Goal: Task Accomplishment & Management: Manage account settings

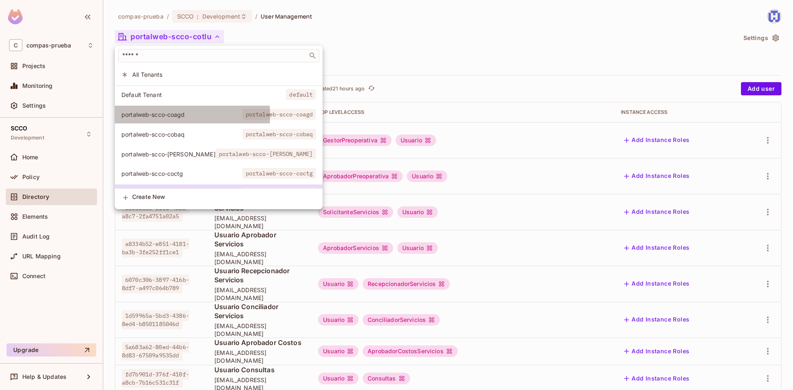
click at [167, 115] on span "portalweb-scco-coagd" at bounding box center [181, 115] width 121 height 8
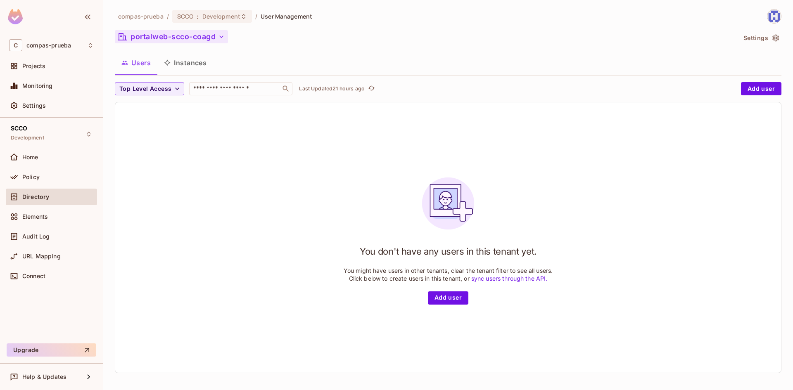
click at [207, 35] on button "portalweb-scco-coagd" at bounding box center [171, 36] width 113 height 13
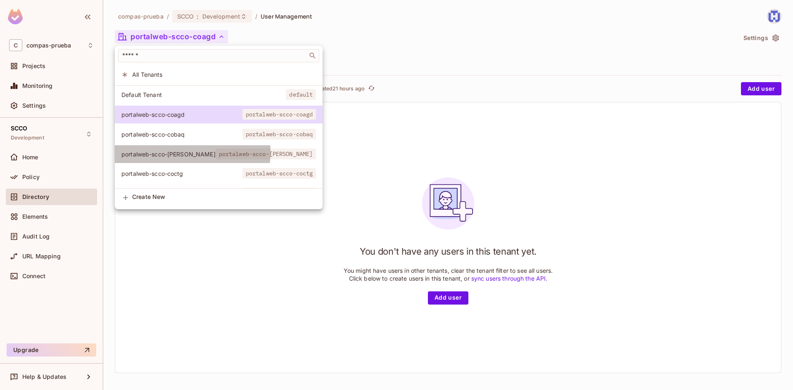
click at [169, 152] on span "portalweb-scco-[PERSON_NAME]" at bounding box center [168, 154] width 94 height 8
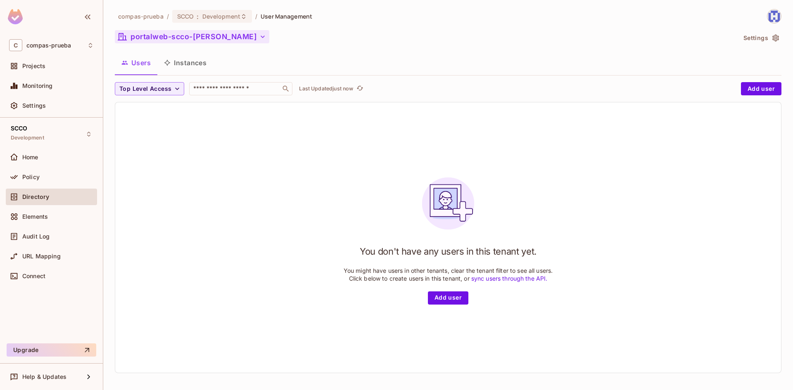
click at [205, 30] on button "portalweb-scco-[PERSON_NAME]" at bounding box center [192, 36] width 155 height 13
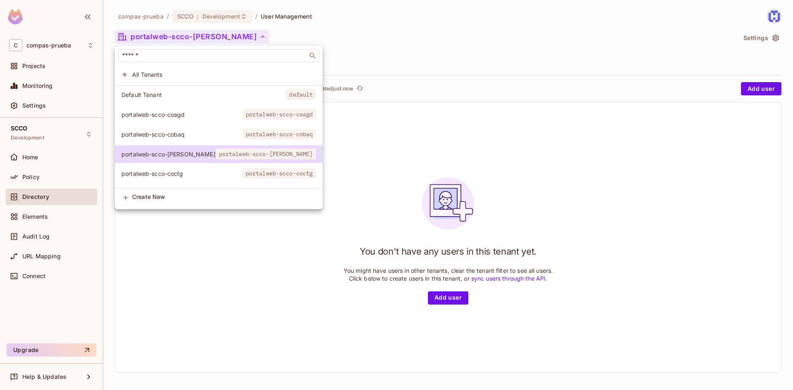
scroll to position [22, 0]
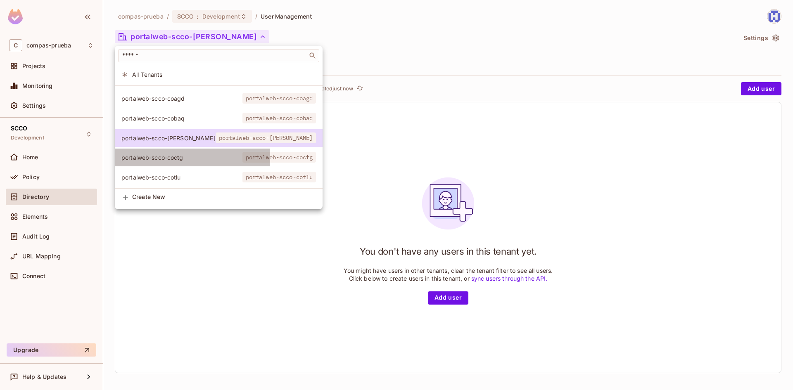
click at [166, 154] on span "portalweb-scco-coctg" at bounding box center [181, 158] width 121 height 8
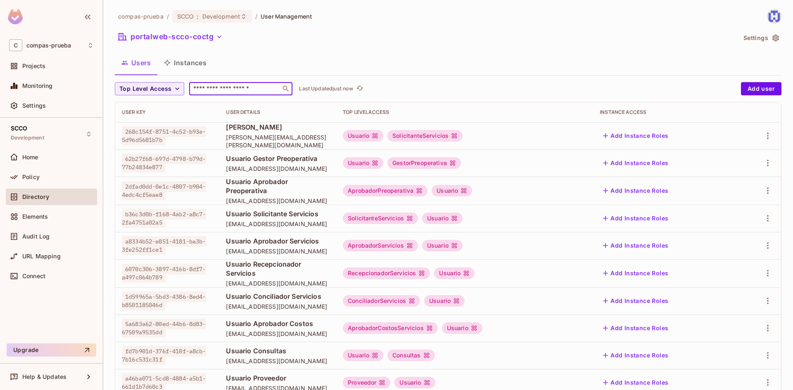
click at [229, 90] on input "text" at bounding box center [235, 89] width 87 height 8
paste input "********"
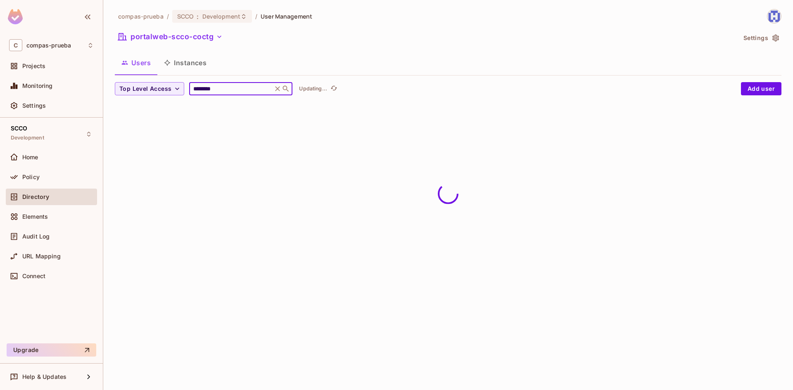
type input "********"
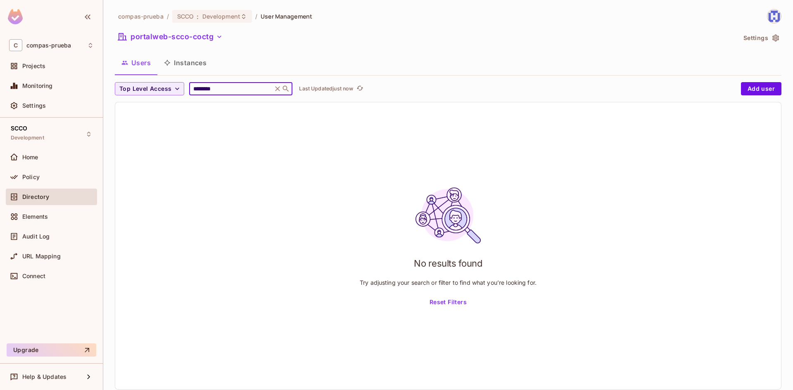
drag, startPoint x: 232, startPoint y: 90, endPoint x: 109, endPoint y: 90, distance: 122.3
click at [109, 90] on div "compas-prueba / SCCO : Development / User Management portalweb-scco-coctg Setti…" at bounding box center [448, 195] width 690 height 390
click at [223, 38] on icon "button" at bounding box center [219, 37] width 8 height 8
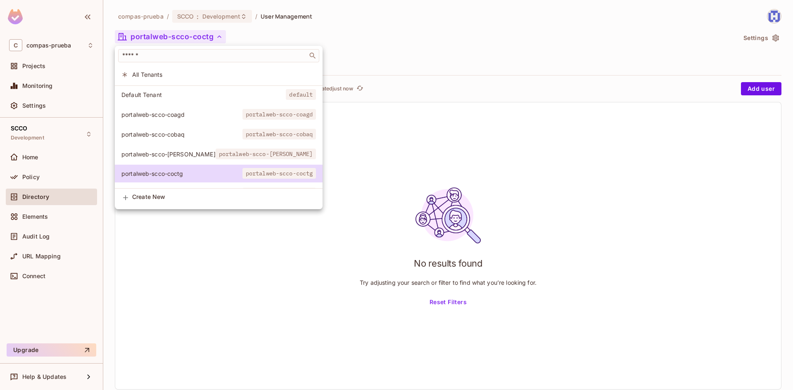
click at [200, 69] on li "All Tenants" at bounding box center [219, 75] width 208 height 18
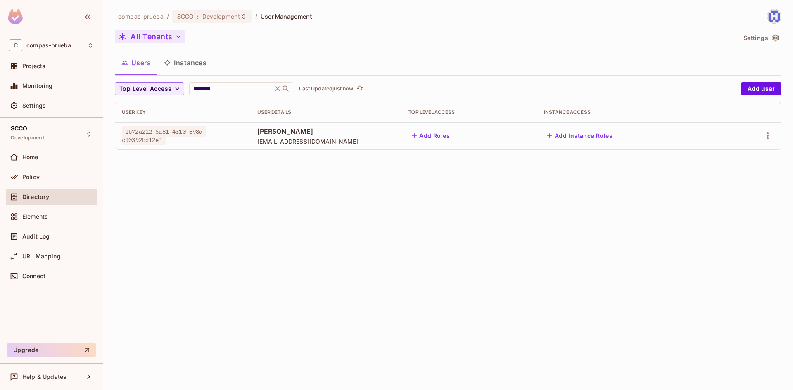
click at [181, 35] on icon "button" at bounding box center [178, 37] width 8 height 8
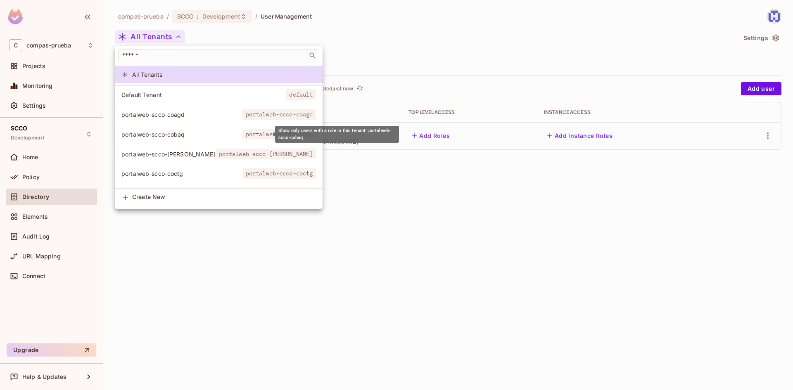
click at [178, 134] on span "portalweb-scco-cobaq" at bounding box center [181, 135] width 121 height 8
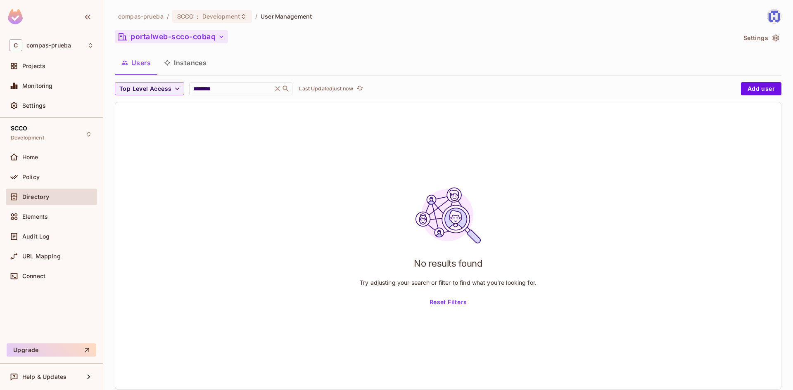
click at [222, 37] on icon "button" at bounding box center [221, 37] width 4 height 2
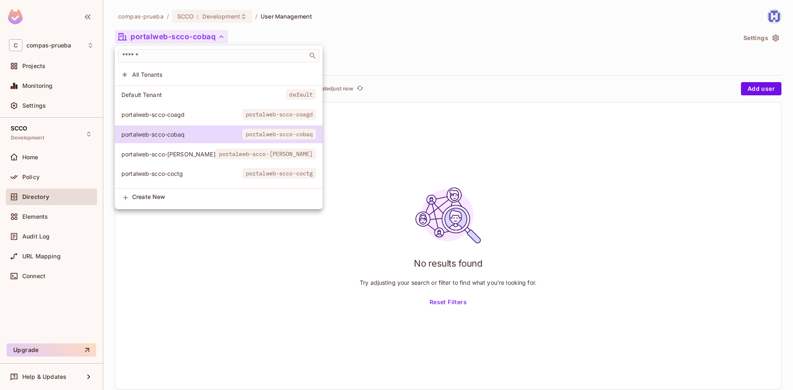
click at [172, 115] on span "portalweb-scco-coagd" at bounding box center [181, 115] width 121 height 8
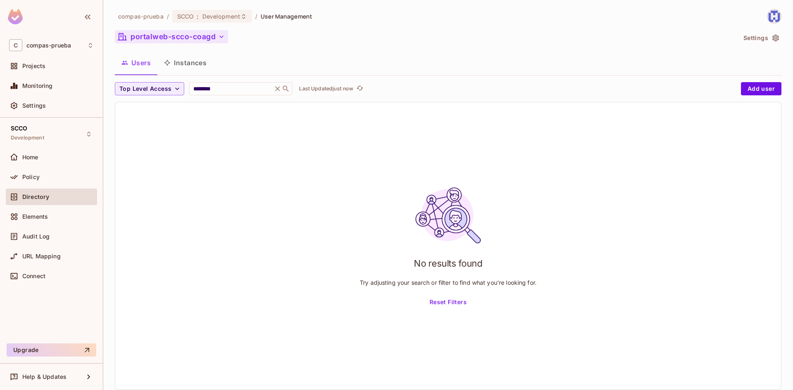
click at [223, 37] on icon "button" at bounding box center [221, 37] width 4 height 2
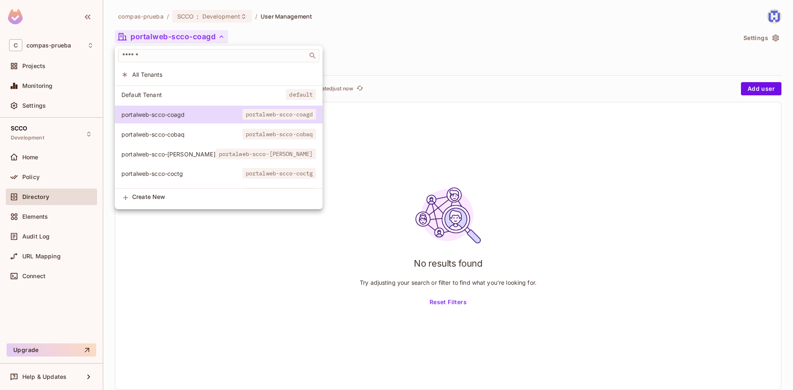
click at [172, 172] on span "portalweb-scco-coctg" at bounding box center [181, 174] width 121 height 8
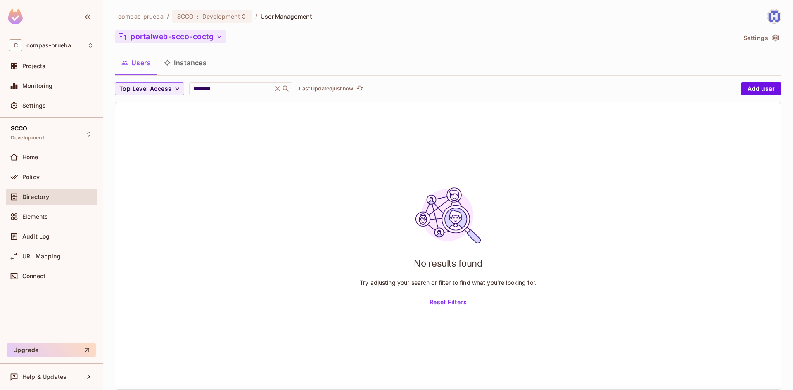
click at [221, 41] on button "portalweb-scco-coctg" at bounding box center [170, 36] width 111 height 13
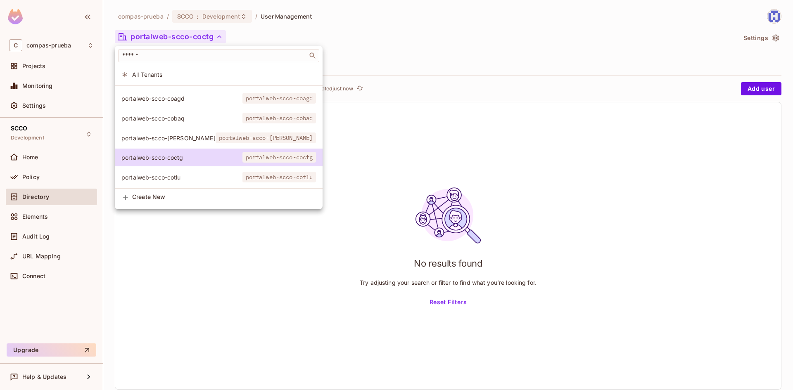
click at [181, 174] on span "portalweb-scco-cotlu" at bounding box center [181, 178] width 121 height 8
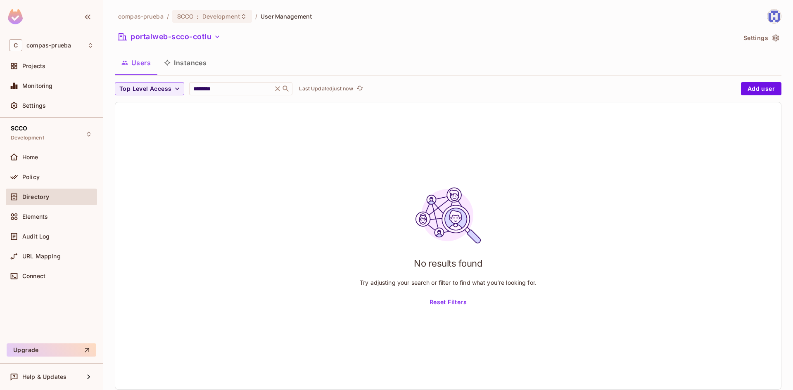
click at [221, 37] on icon "button" at bounding box center [217, 37] width 8 height 8
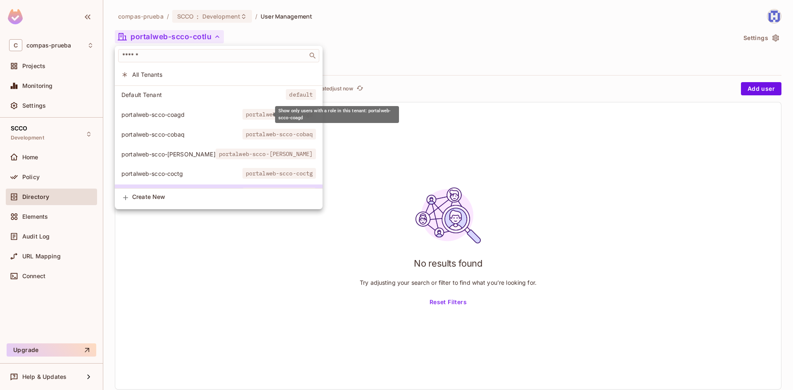
click at [178, 113] on span "portalweb-scco-coagd" at bounding box center [181, 115] width 121 height 8
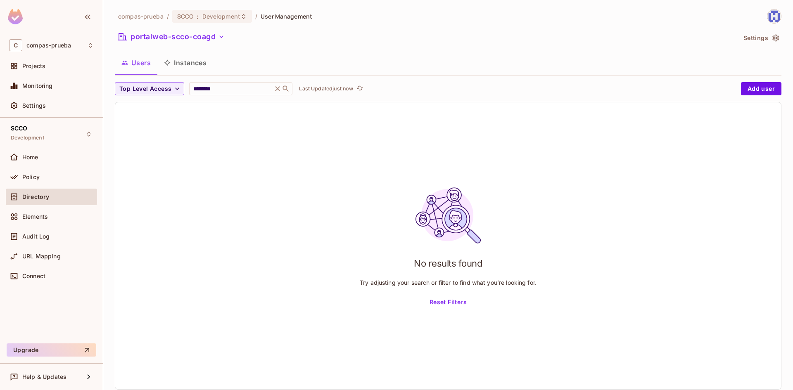
click at [221, 39] on icon "button" at bounding box center [221, 37] width 8 height 8
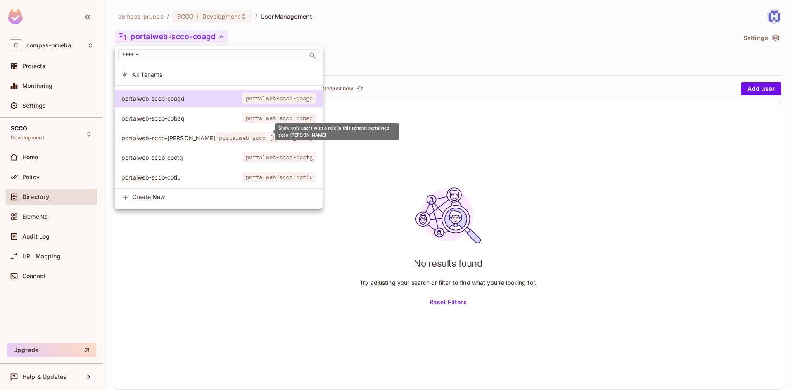
click at [173, 134] on span "portalweb-scco-[PERSON_NAME]" at bounding box center [168, 138] width 94 height 8
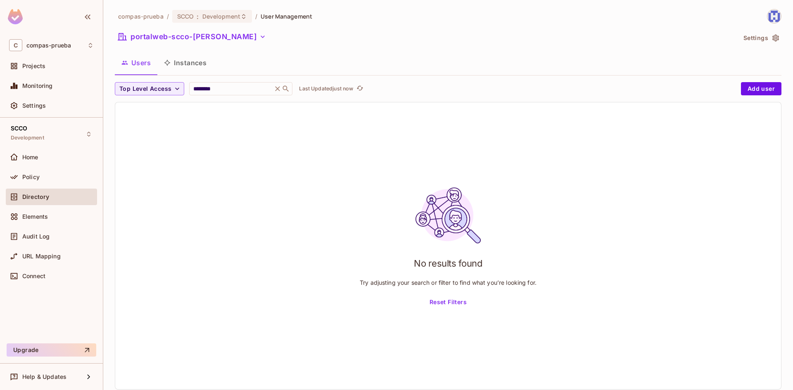
click at [259, 40] on icon "button" at bounding box center [263, 37] width 8 height 8
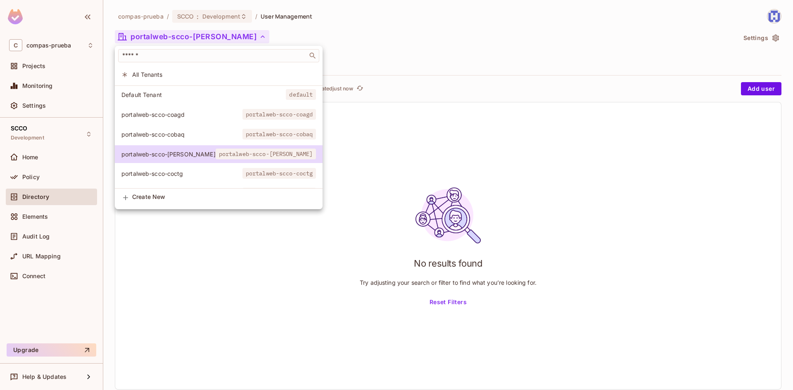
click at [181, 93] on span "Default Tenant" at bounding box center [203, 95] width 164 height 8
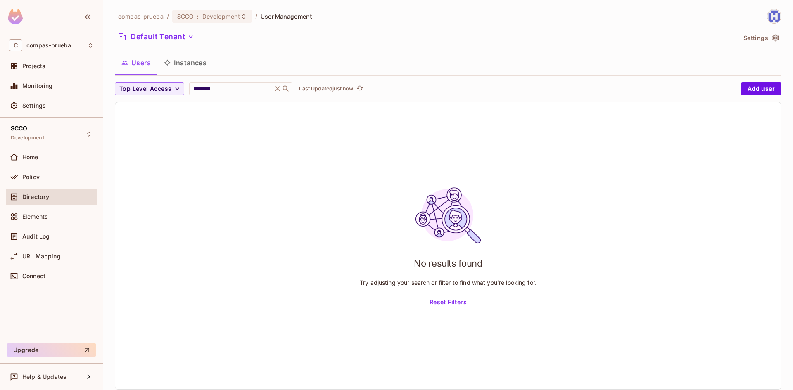
click at [194, 36] on icon "button" at bounding box center [191, 37] width 8 height 8
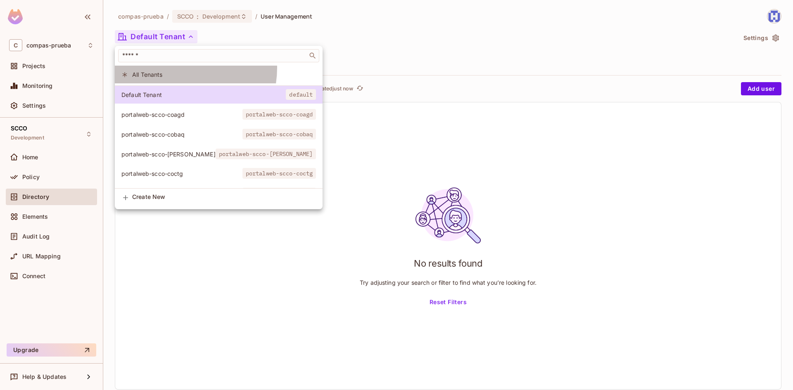
click at [172, 68] on li "All Tenants" at bounding box center [219, 75] width 208 height 18
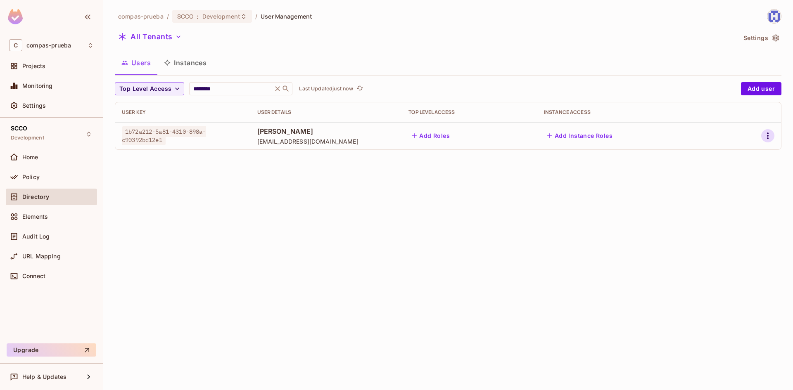
click at [768, 135] on icon "button" at bounding box center [768, 136] width 10 height 10
click at [734, 156] on li "Edit" at bounding box center [730, 155] width 77 height 18
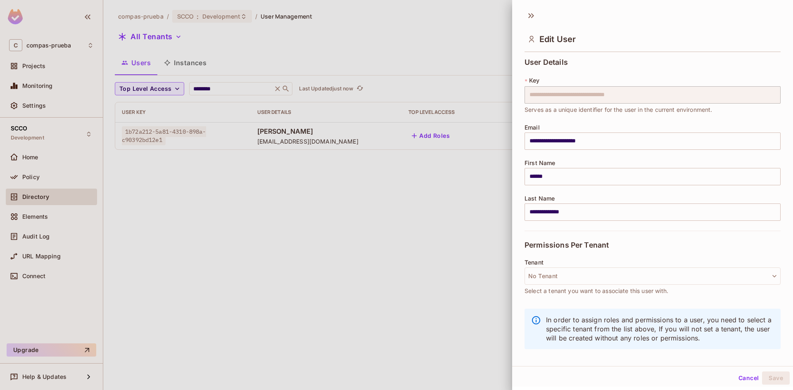
click at [516, 95] on div "**********" at bounding box center [652, 205] width 281 height 300
click at [689, 69] on div "**********" at bounding box center [653, 144] width 256 height 173
click at [771, 275] on icon "button" at bounding box center [775, 276] width 8 height 8
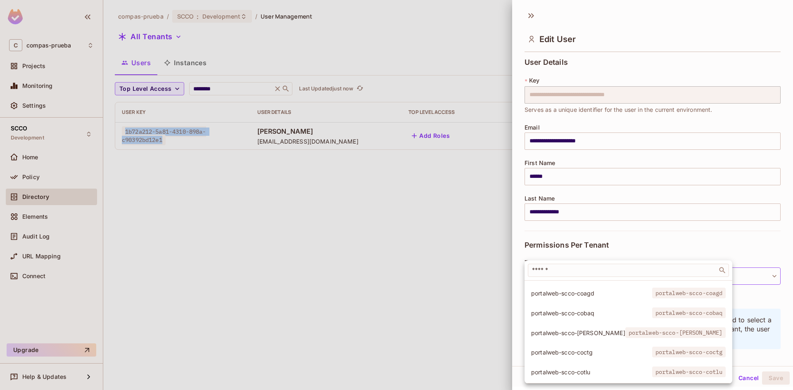
scroll to position [42, 0]
drag, startPoint x: 584, startPoint y: 328, endPoint x: 600, endPoint y: 328, distance: 16.1
click at [584, 329] on span "portalweb-scco-[PERSON_NAME]" at bounding box center [578, 333] width 94 height 8
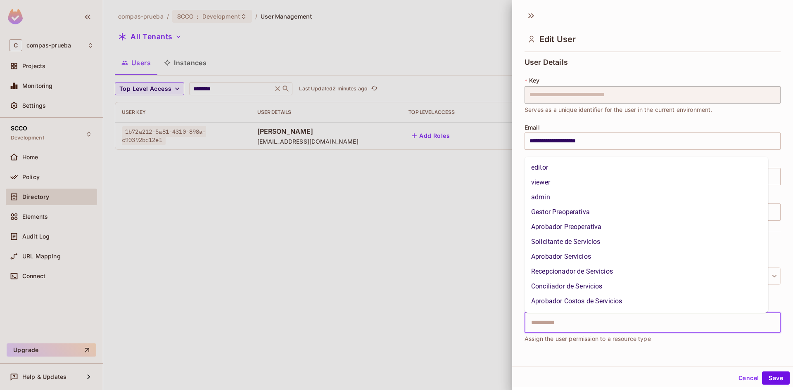
click at [621, 329] on input "text" at bounding box center [645, 323] width 238 height 17
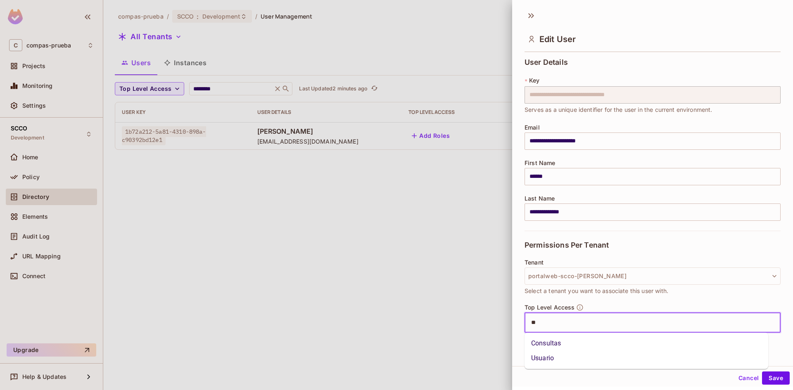
type input "***"
click at [609, 343] on li "Usuario" at bounding box center [647, 343] width 244 height 15
click at [611, 321] on input "text" at bounding box center [663, 323] width 204 height 17
type input "****"
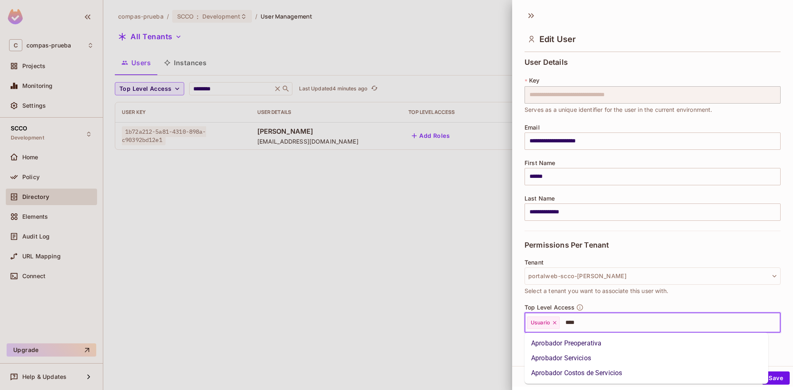
click at [605, 371] on li "Aprobador Costos de Servicios" at bounding box center [647, 373] width 244 height 15
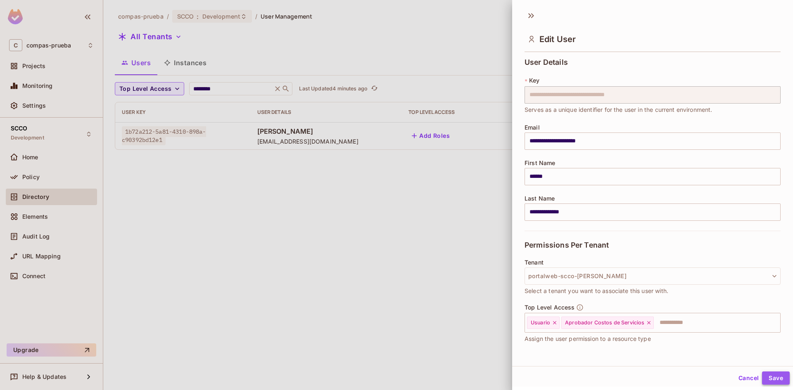
click at [768, 376] on button "Save" at bounding box center [776, 378] width 28 height 13
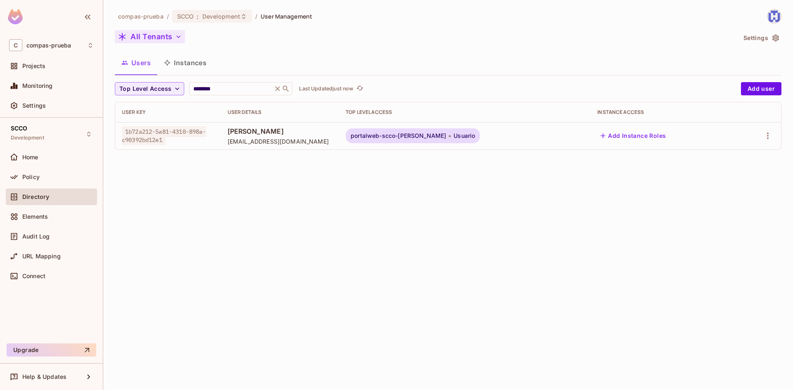
click at [182, 38] on button "All Tenants" at bounding box center [150, 36] width 70 height 13
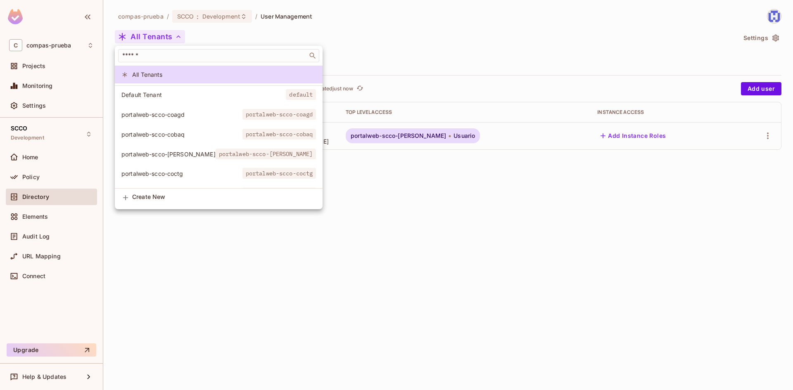
click at [184, 155] on span "portalweb-scco-[PERSON_NAME]" at bounding box center [168, 154] width 94 height 8
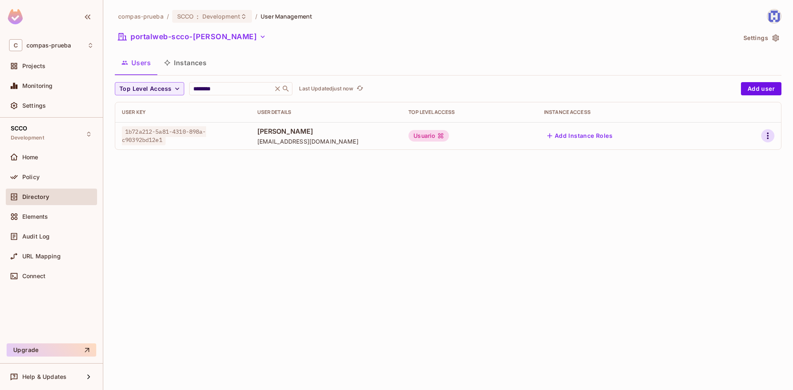
click at [770, 135] on icon "button" at bounding box center [768, 136] width 10 height 10
click at [222, 35] on div at bounding box center [396, 195] width 793 height 390
click at [259, 38] on icon "button" at bounding box center [263, 37] width 8 height 8
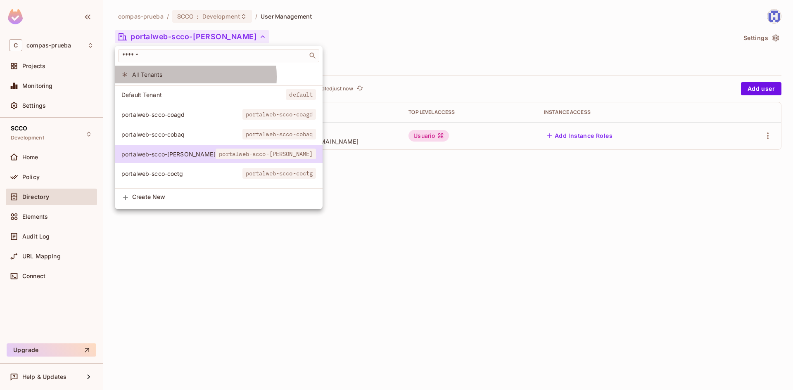
click at [175, 77] on span "All Tenants" at bounding box center [224, 75] width 184 height 8
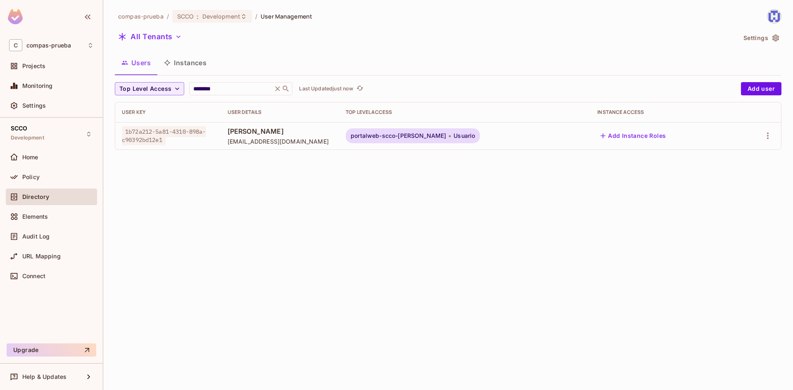
click at [180, 35] on icon "button" at bounding box center [178, 37] width 8 height 8
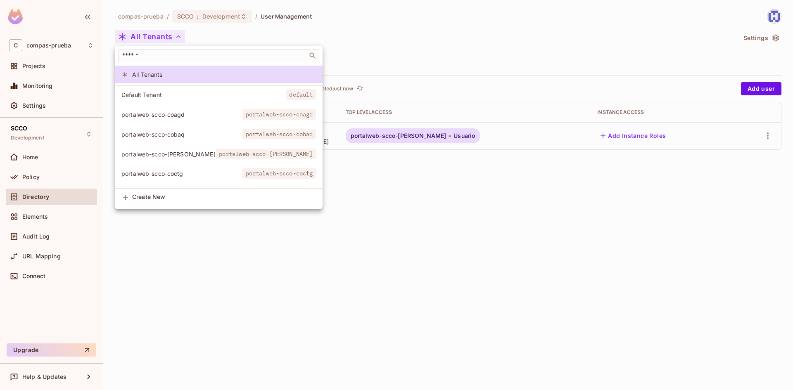
click at [172, 156] on span "portalweb-scco-[PERSON_NAME]" at bounding box center [168, 154] width 94 height 8
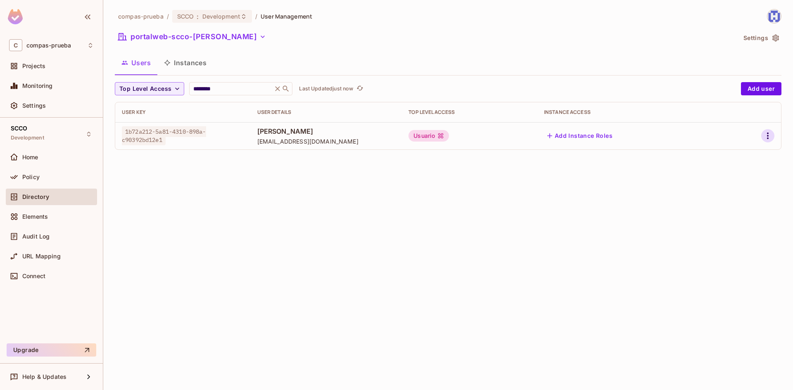
click at [766, 137] on icon "button" at bounding box center [768, 136] width 10 height 10
click at [729, 157] on div "Edit" at bounding box center [724, 155] width 11 height 8
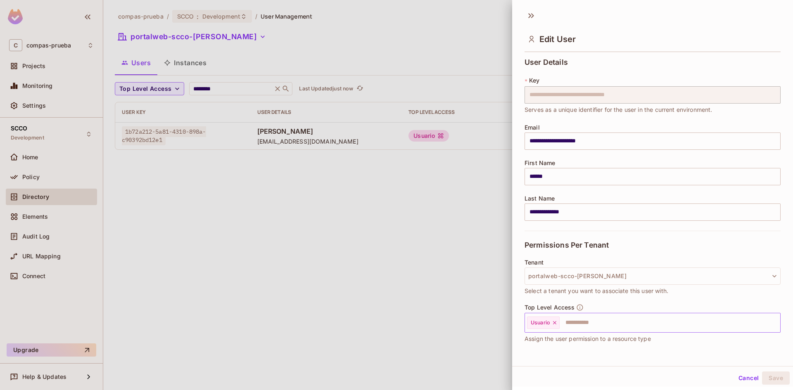
click at [588, 324] on input "text" at bounding box center [663, 323] width 204 height 17
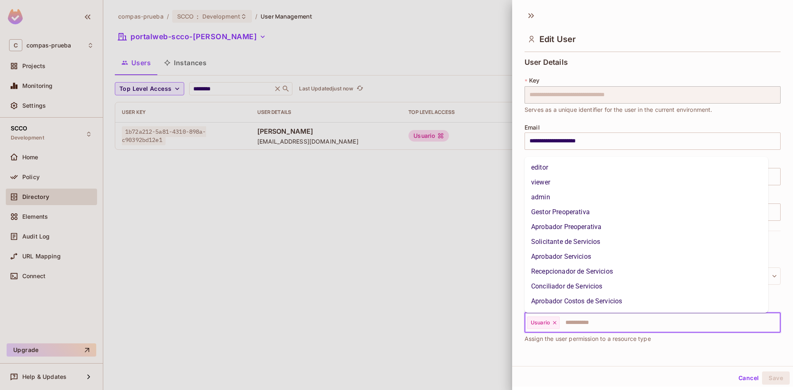
scroll to position [55, 0]
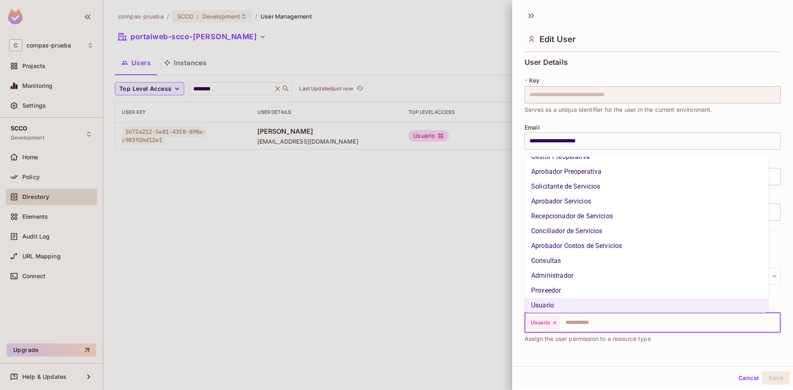
click at [583, 245] on li "Aprobador Costos de Servicios" at bounding box center [647, 246] width 244 height 15
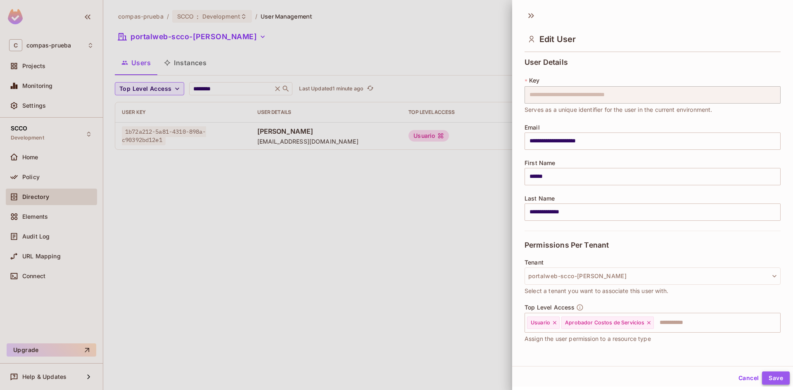
click at [778, 377] on button "Save" at bounding box center [776, 378] width 28 height 13
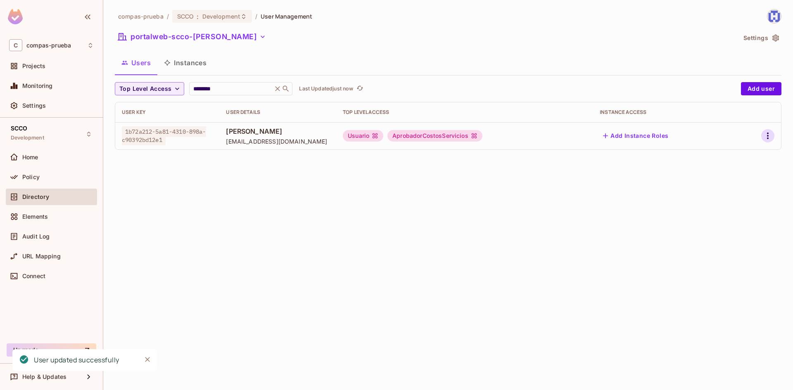
click at [768, 133] on icon "button" at bounding box center [768, 136] width 2 height 7
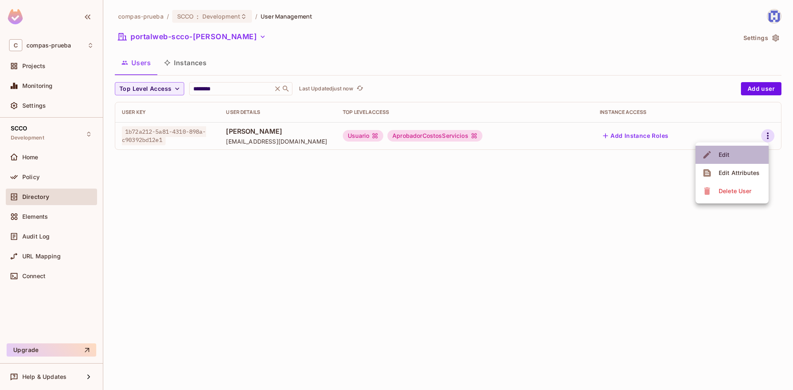
click at [734, 157] on li "Edit" at bounding box center [732, 155] width 73 height 18
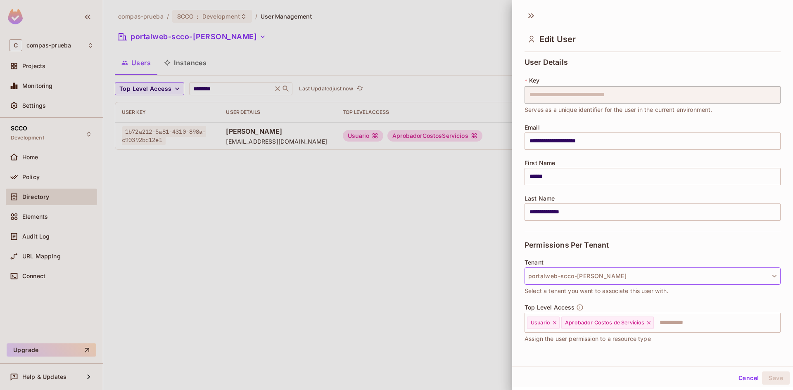
click at [616, 277] on button "portalweb-scco-[PERSON_NAME]" at bounding box center [653, 276] width 256 height 17
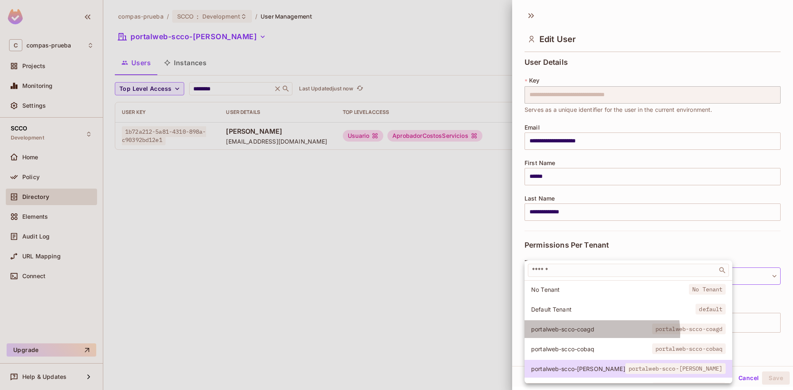
click at [586, 333] on li "portalweb-scco-coagd portalweb-scco-coagd" at bounding box center [629, 330] width 208 height 18
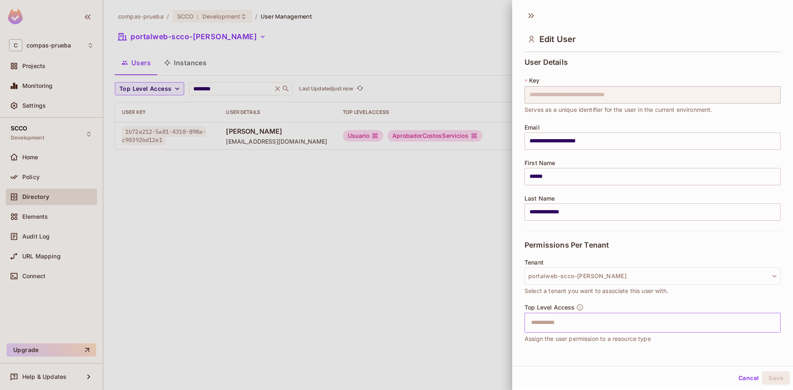
click at [631, 322] on input "text" at bounding box center [645, 323] width 238 height 17
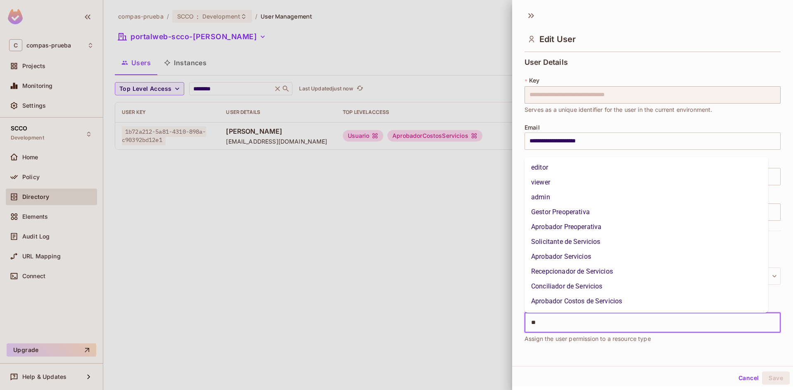
type input "***"
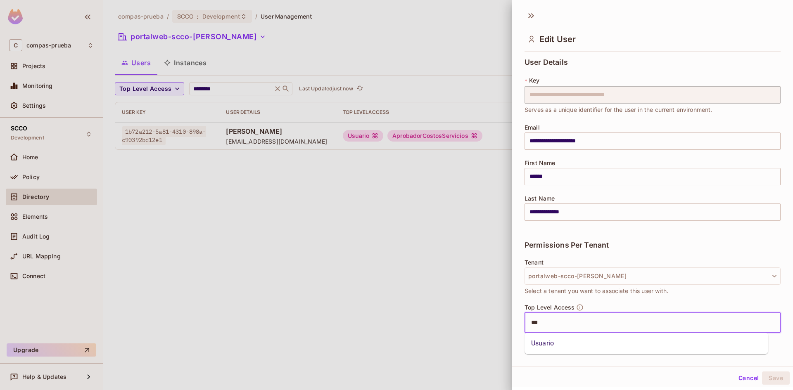
click at [616, 349] on li "Usuario" at bounding box center [647, 343] width 244 height 15
click at [770, 378] on button "Save" at bounding box center [776, 378] width 28 height 13
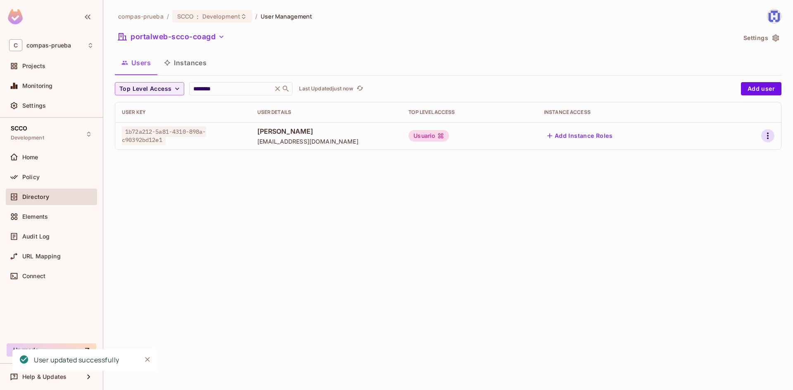
click at [768, 138] on icon "button" at bounding box center [768, 136] width 2 height 7
click at [733, 156] on li "Edit" at bounding box center [732, 155] width 73 height 18
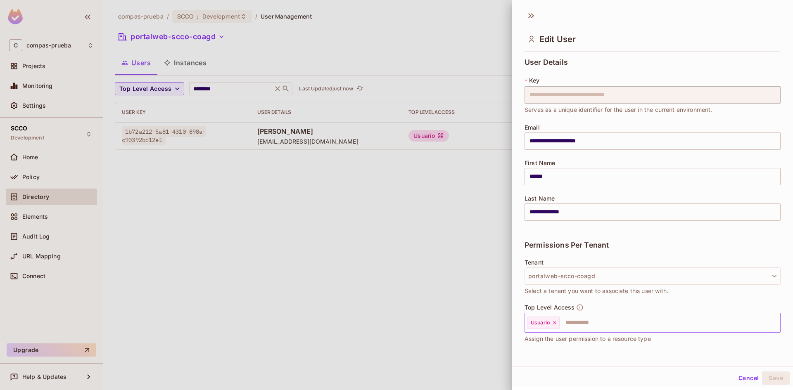
click at [601, 333] on div "Top Level Access Usuario ​ Assign the user permission to a resource type" at bounding box center [653, 324] width 256 height 40
click at [600, 323] on input "text" at bounding box center [663, 323] width 204 height 17
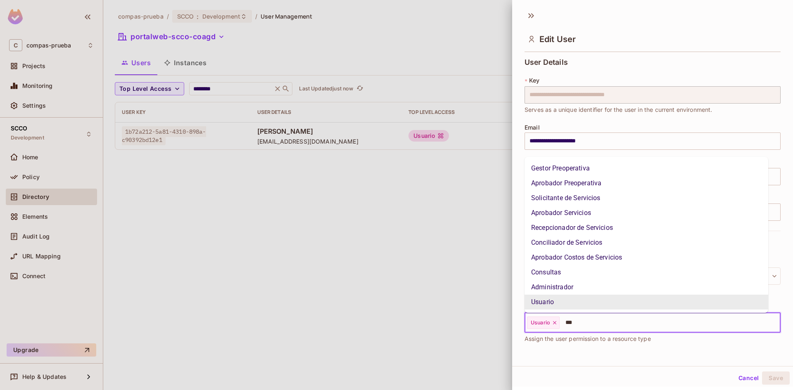
scroll to position [0, 0]
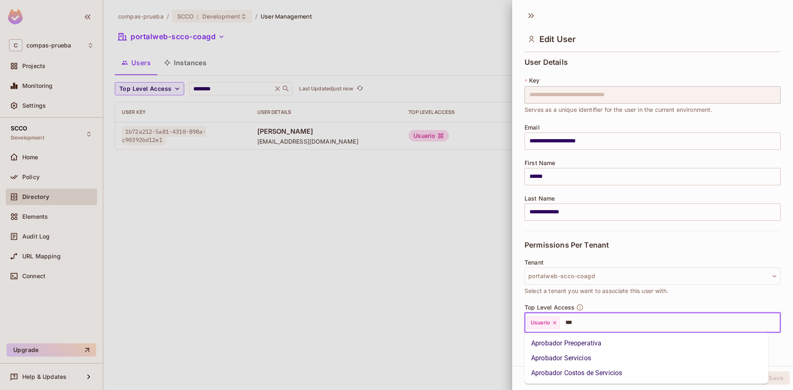
type input "****"
click at [581, 373] on li "Aprobador Costos de Servicios" at bounding box center [647, 373] width 244 height 15
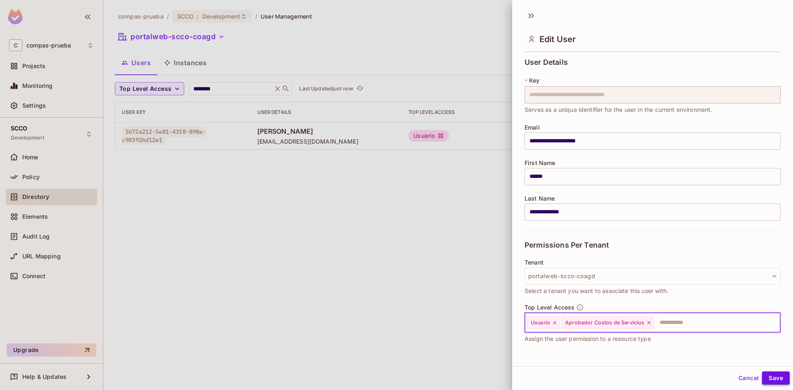
click at [779, 378] on button "Save" at bounding box center [776, 378] width 28 height 13
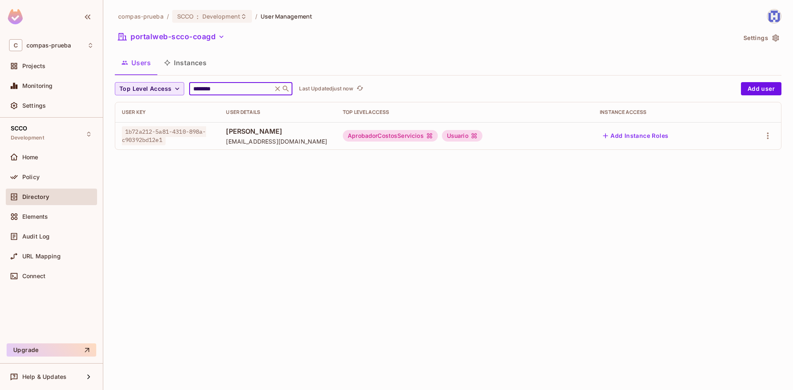
drag, startPoint x: 181, startPoint y: 84, endPoint x: 171, endPoint y: 92, distance: 13.2
click at [143, 73] on div "compas-prueba / SCCO : Development / User Management portalweb-scco-coagd Setti…" at bounding box center [448, 82] width 667 height 147
click at [226, 34] on icon "button" at bounding box center [221, 37] width 8 height 8
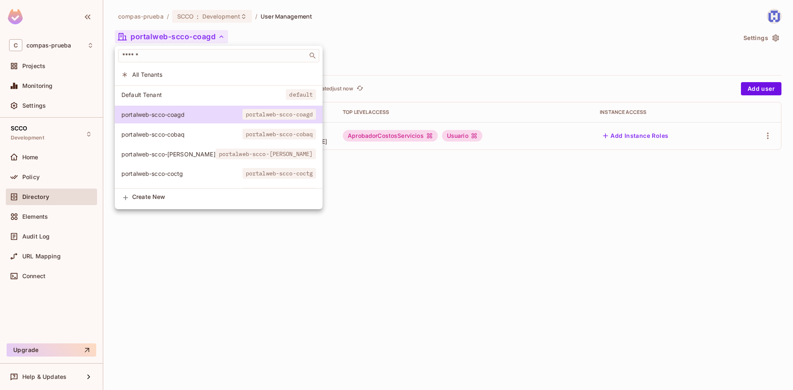
click at [196, 74] on span "All Tenants" at bounding box center [224, 75] width 184 height 8
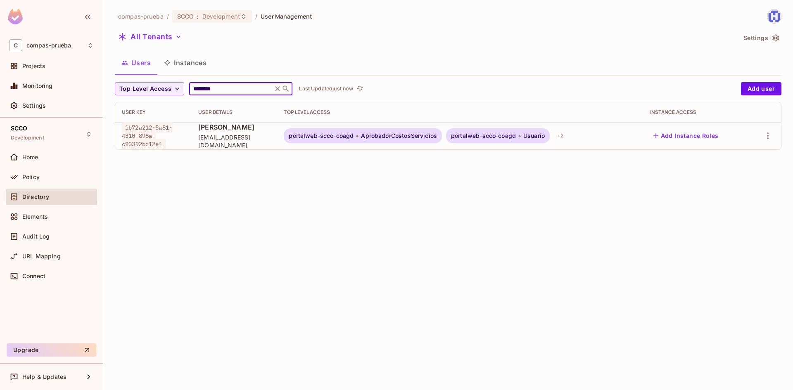
paste input "*"
type input "*********"
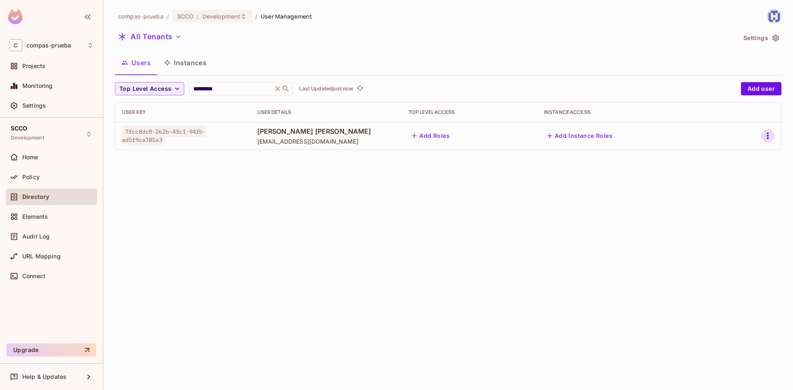
click at [766, 134] on icon "button" at bounding box center [768, 136] width 10 height 10
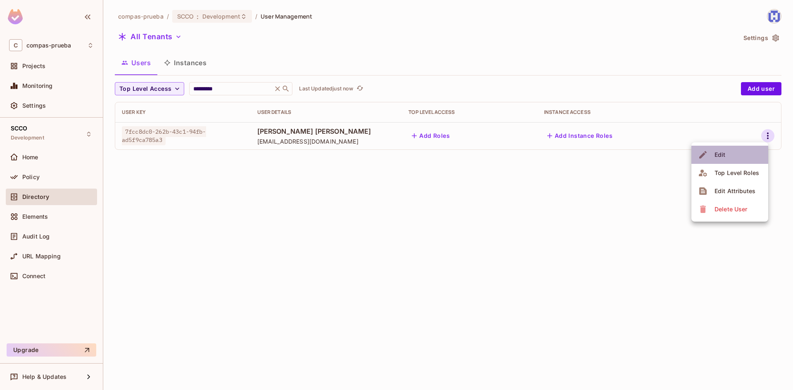
click at [713, 157] on span "Edit" at bounding box center [720, 154] width 16 height 13
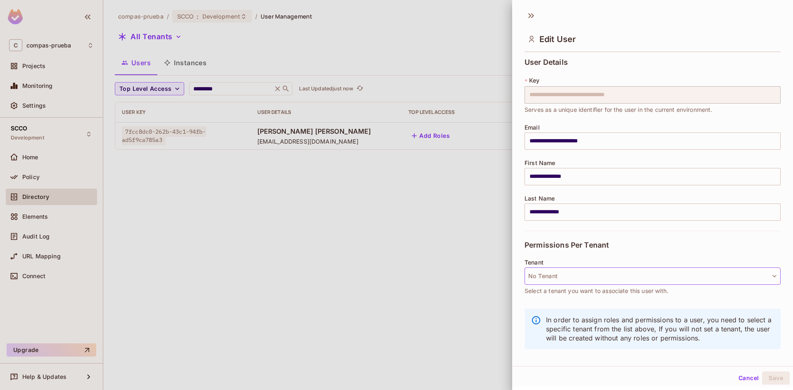
click at [621, 268] on button "No Tenant" at bounding box center [653, 276] width 256 height 17
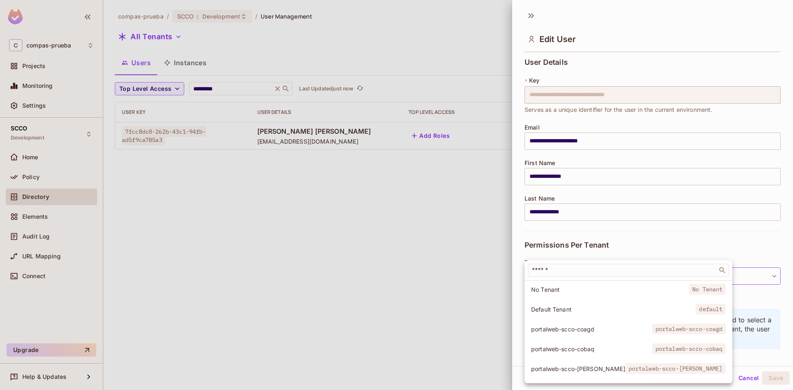
click at [573, 367] on span "portalweb-scco-[PERSON_NAME]" at bounding box center [578, 369] width 94 height 8
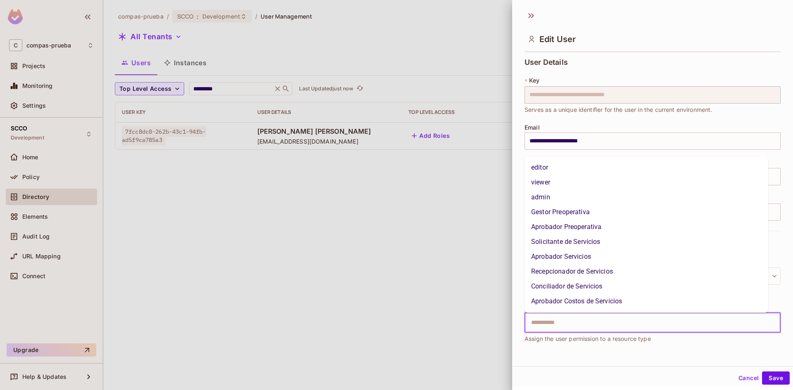
click at [647, 324] on input "text" at bounding box center [645, 323] width 238 height 17
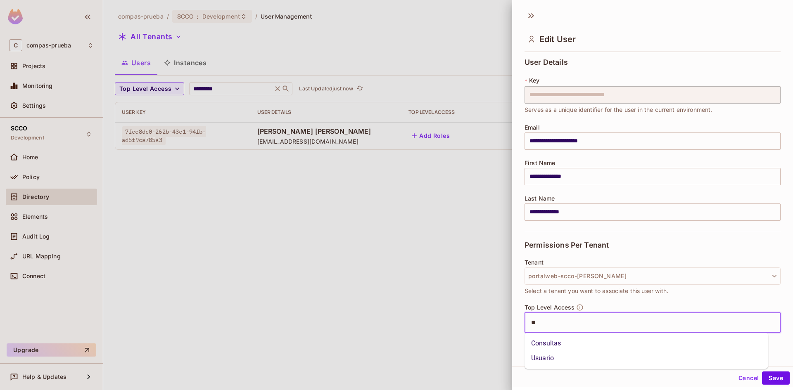
type input "*"
type input "***"
click at [647, 338] on li "Usuario" at bounding box center [647, 343] width 244 height 15
click at [766, 375] on button "Save" at bounding box center [776, 378] width 28 height 13
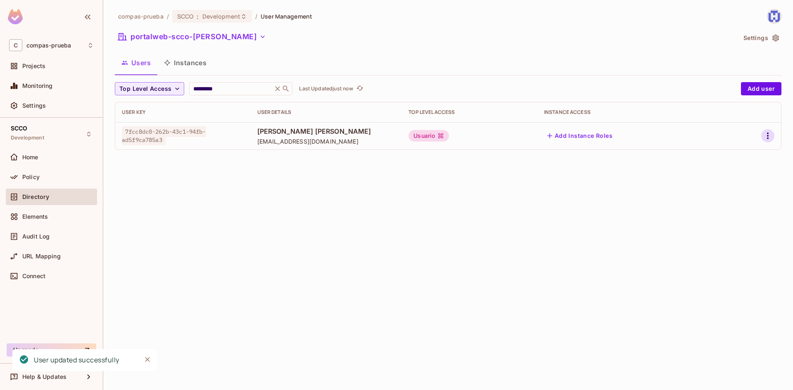
click at [765, 133] on icon "button" at bounding box center [768, 136] width 10 height 10
click at [743, 152] on li "Edit" at bounding box center [732, 155] width 73 height 18
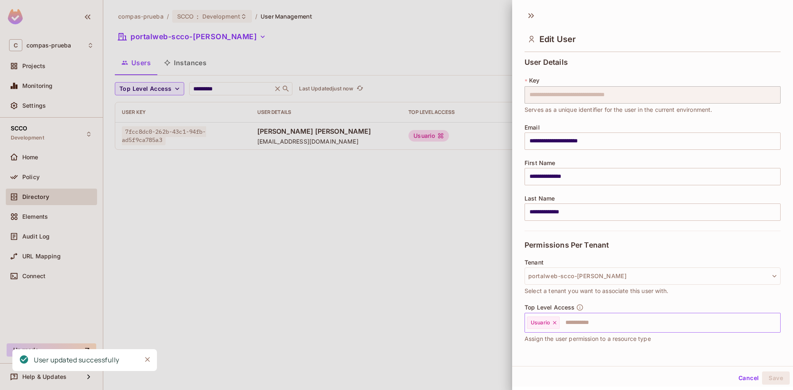
click at [591, 319] on input "text" at bounding box center [663, 323] width 204 height 17
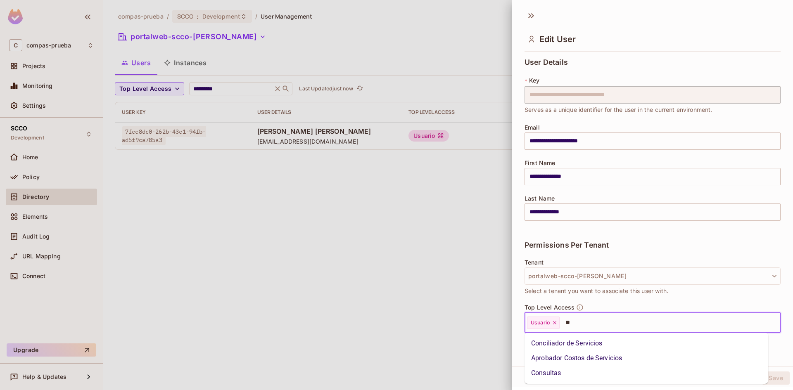
type input "***"
click at [565, 344] on li "Conciliador de Servicios" at bounding box center [647, 343] width 244 height 15
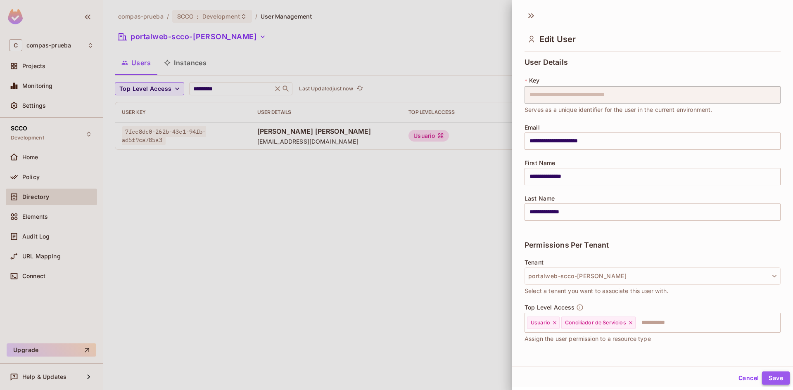
click at [776, 376] on button "Save" at bounding box center [776, 378] width 28 height 13
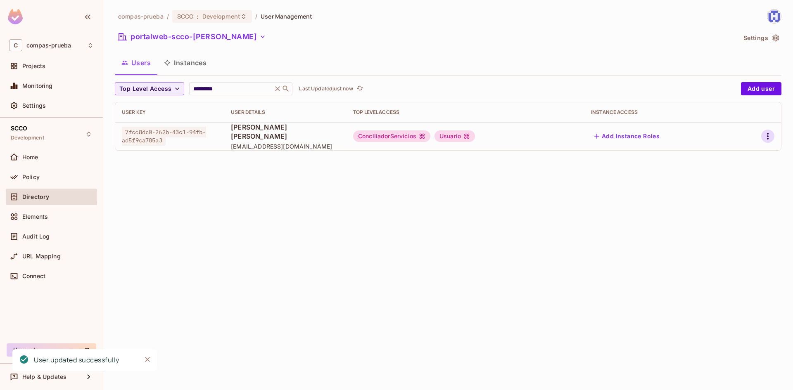
click at [773, 135] on button "button" at bounding box center [767, 136] width 13 height 13
click at [741, 152] on li "Edit" at bounding box center [732, 155] width 73 height 18
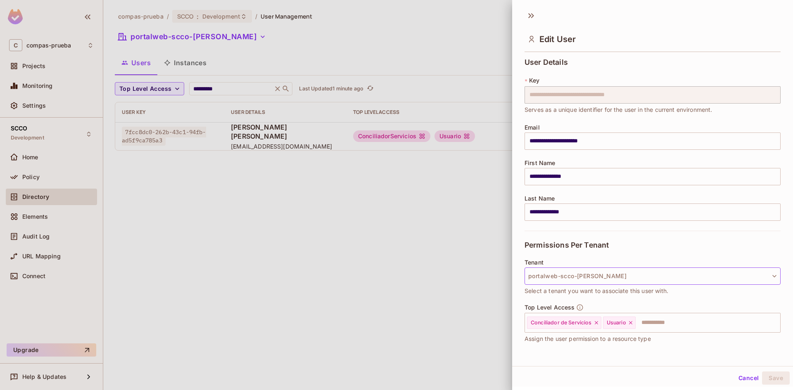
click at [649, 276] on button "portalweb-scco-[PERSON_NAME]" at bounding box center [653, 276] width 256 height 17
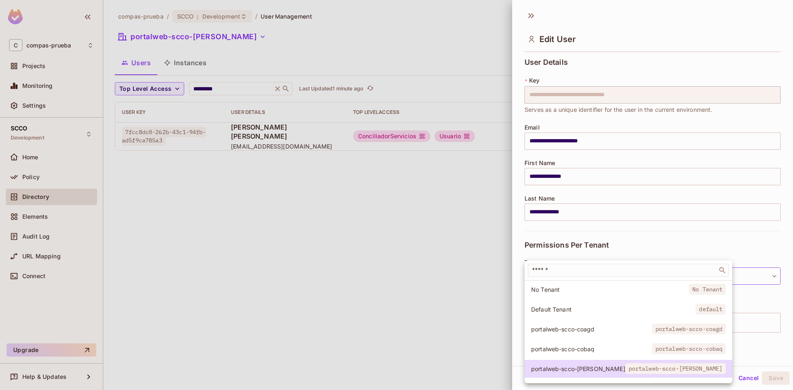
click at [579, 329] on span "portalweb-scco-coagd" at bounding box center [591, 330] width 121 height 8
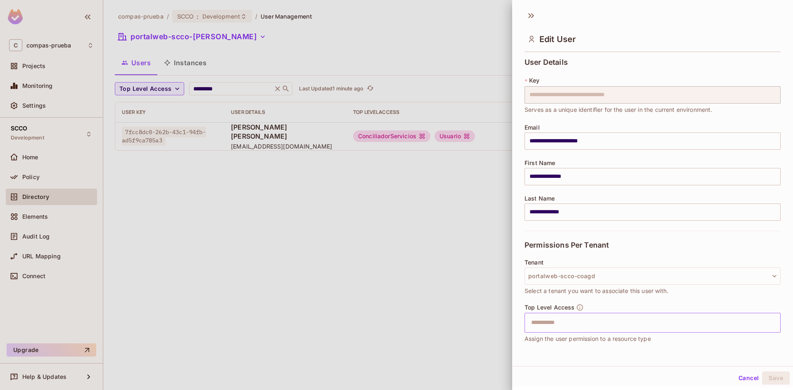
click at [637, 326] on input "text" at bounding box center [645, 323] width 238 height 17
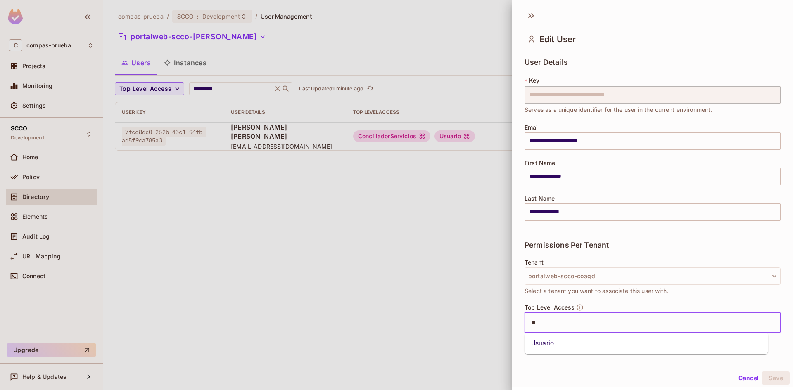
type input "***"
drag, startPoint x: 623, startPoint y: 344, endPoint x: 780, endPoint y: 379, distance: 160.1
click at [632, 344] on li "Usuario" at bounding box center [647, 343] width 244 height 15
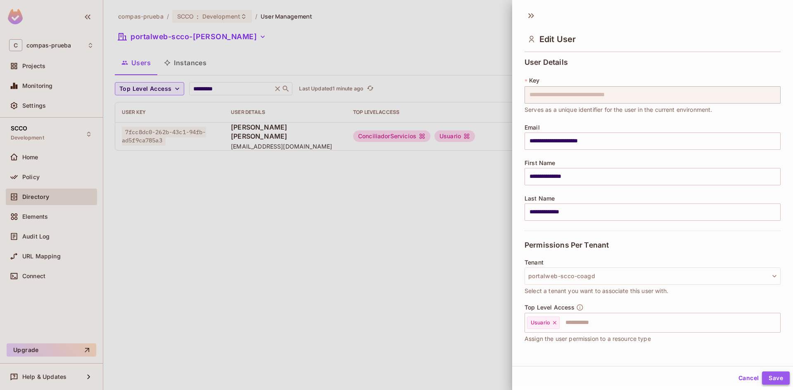
click at [775, 381] on button "Save" at bounding box center [776, 378] width 28 height 13
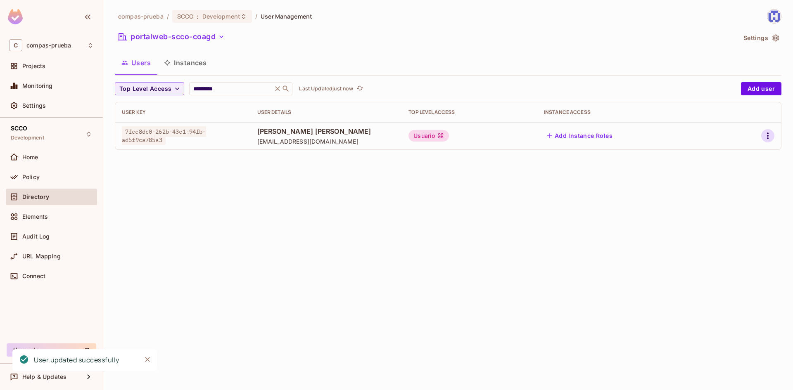
click at [768, 135] on icon "button" at bounding box center [768, 136] width 10 height 10
click at [737, 155] on li "Edit" at bounding box center [732, 155] width 73 height 18
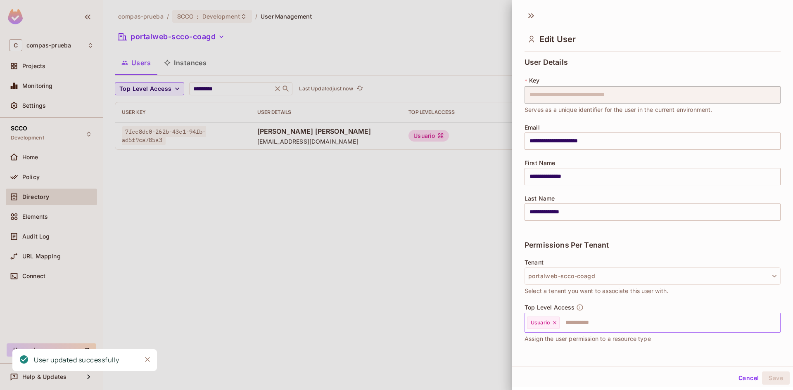
click at [589, 328] on input "text" at bounding box center [663, 323] width 204 height 17
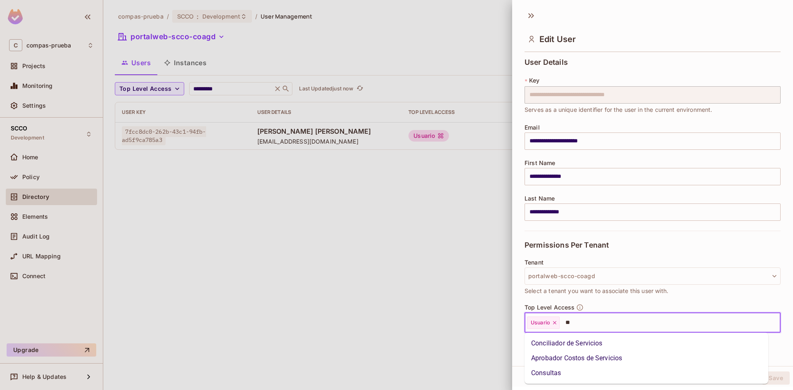
type input "***"
drag, startPoint x: 590, startPoint y: 341, endPoint x: 696, endPoint y: 356, distance: 106.3
click at [592, 342] on li "Conciliador de Servicios" at bounding box center [647, 343] width 244 height 15
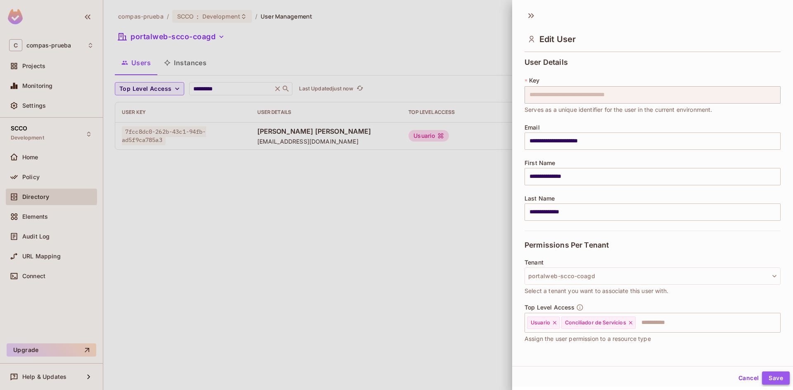
click at [766, 377] on button "Save" at bounding box center [776, 378] width 28 height 13
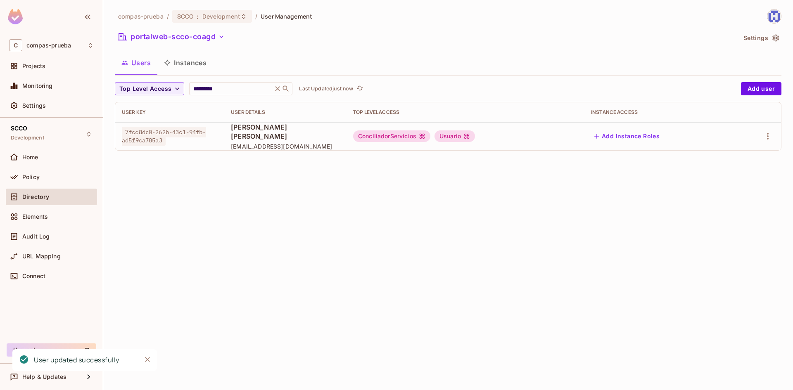
click at [225, 37] on icon "button" at bounding box center [221, 37] width 8 height 8
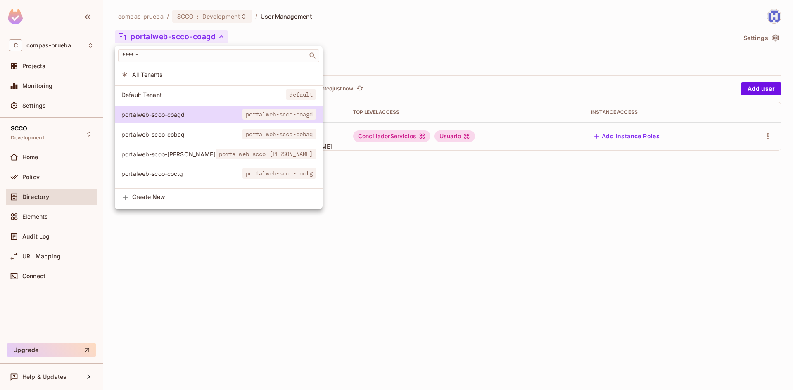
click at [342, 35] on div at bounding box center [396, 195] width 793 height 390
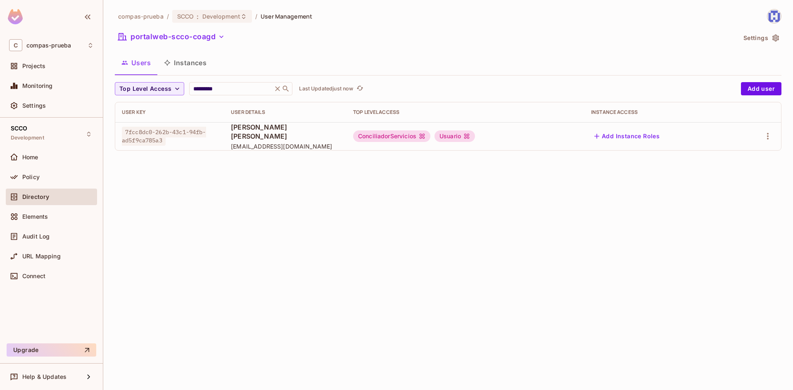
click at [224, 35] on icon "button" at bounding box center [221, 37] width 8 height 8
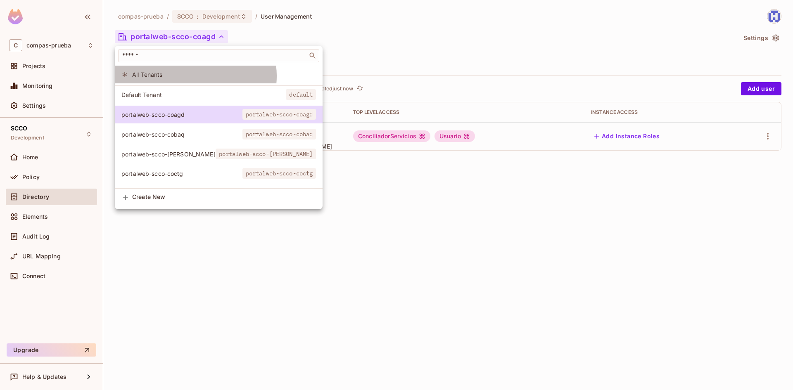
click at [194, 76] on span "All Tenants" at bounding box center [224, 75] width 184 height 8
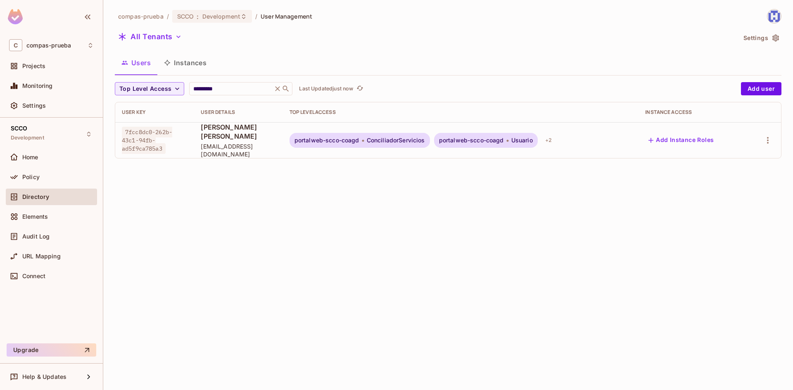
click at [180, 37] on icon "button" at bounding box center [178, 37] width 8 height 8
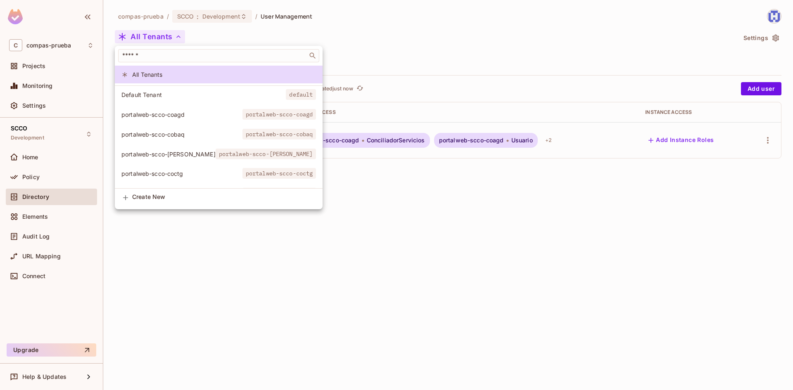
click at [192, 94] on span "Default Tenant" at bounding box center [203, 95] width 164 height 8
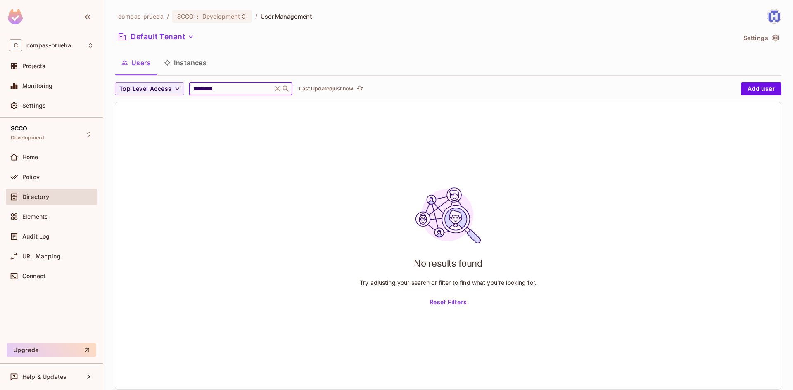
drag, startPoint x: 228, startPoint y: 91, endPoint x: 94, endPoint y: 55, distance: 138.7
click at [82, 46] on div "C compas-prueba Projects Monitoring Settings SCCO Development Home Policy Direc…" at bounding box center [396, 195] width 793 height 390
paste input "text"
type input "******"
click at [197, 33] on button "Default Tenant" at bounding box center [156, 36] width 83 height 13
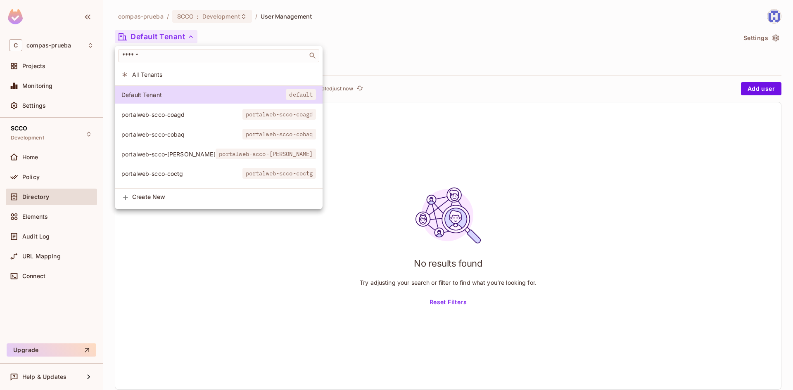
click at [164, 73] on span "All Tenants" at bounding box center [224, 75] width 184 height 8
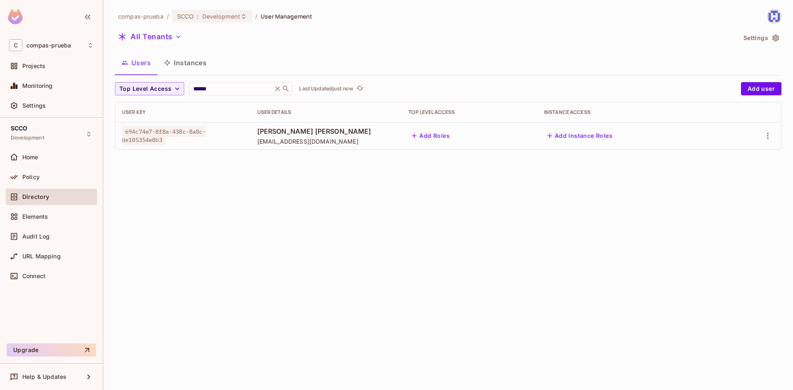
click at [772, 142] on div at bounding box center [752, 135] width 45 height 13
click at [768, 138] on icon "button" at bounding box center [768, 136] width 2 height 7
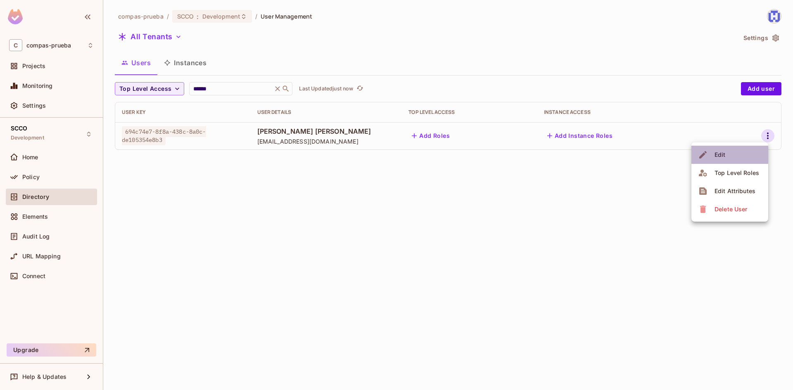
click at [733, 156] on li "Edit" at bounding box center [730, 155] width 77 height 18
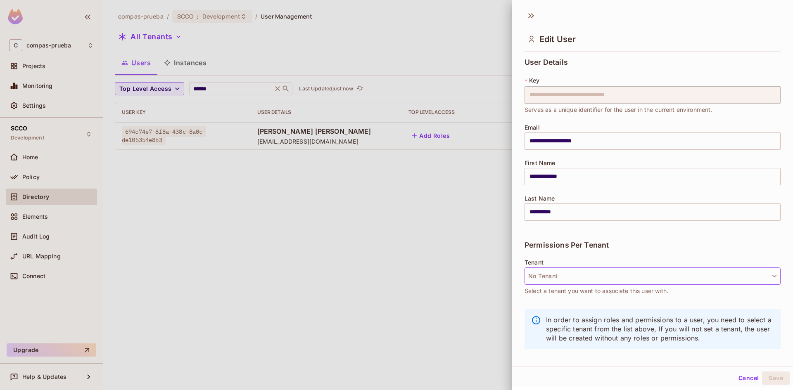
click at [556, 276] on button "No Tenant" at bounding box center [653, 276] width 256 height 17
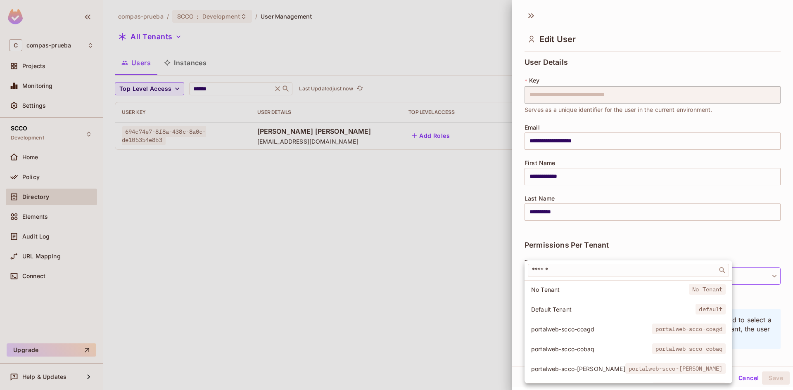
click at [579, 366] on span "portalweb-scco-[PERSON_NAME]" at bounding box center [578, 369] width 94 height 8
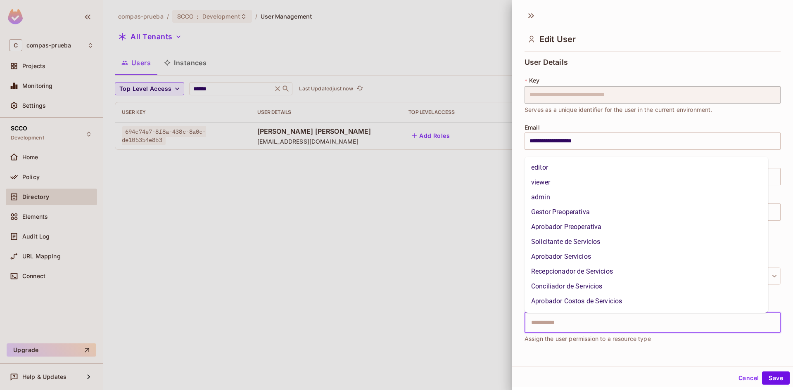
click at [566, 323] on input "text" at bounding box center [645, 323] width 238 height 17
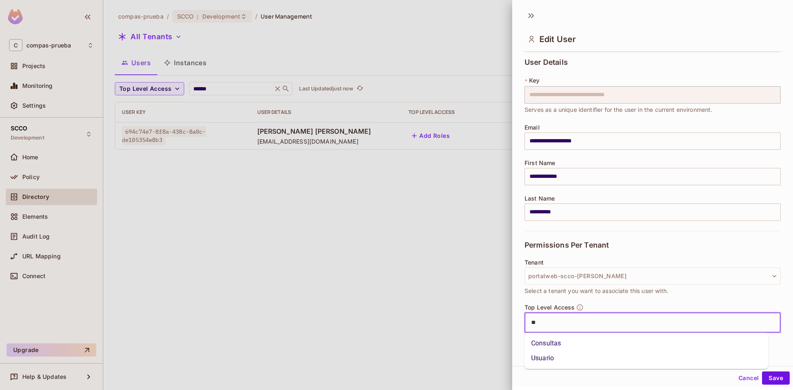
type input "***"
click at [566, 342] on li "Usuario" at bounding box center [647, 343] width 244 height 15
click at [764, 378] on button "Save" at bounding box center [776, 378] width 28 height 13
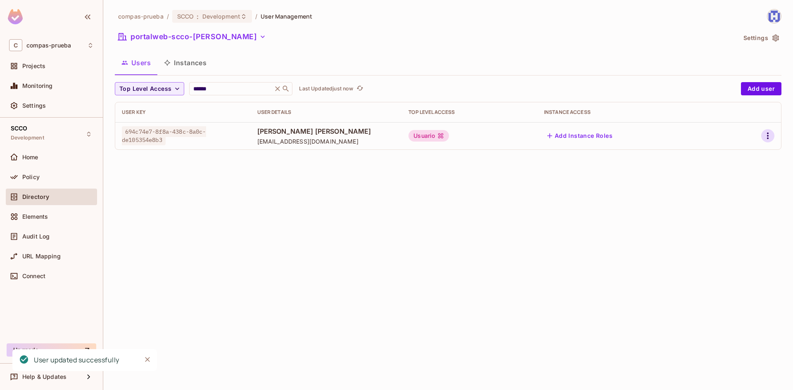
click at [768, 136] on icon "button" at bounding box center [768, 136] width 2 height 7
click at [736, 157] on li "Edit" at bounding box center [732, 155] width 73 height 18
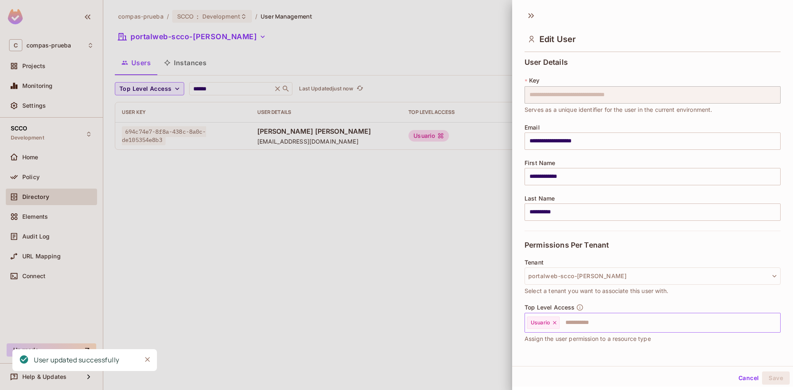
click at [582, 324] on input "text" at bounding box center [663, 323] width 204 height 17
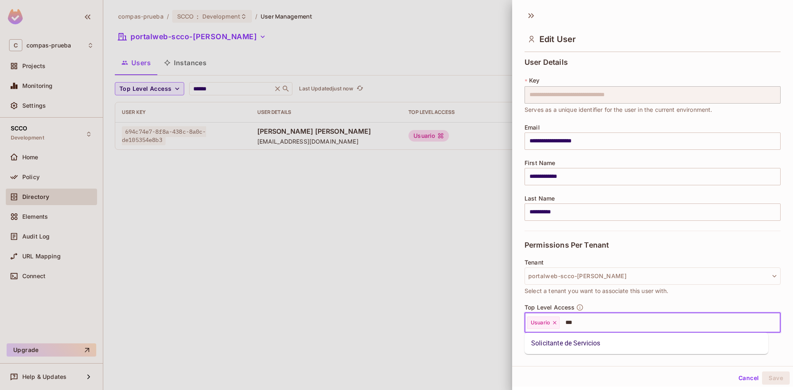
type input "****"
click at [591, 343] on li "Solicitante de Servicios" at bounding box center [647, 343] width 244 height 15
type input "***"
click at [666, 344] on li "Recepcionador de Servicios" at bounding box center [647, 343] width 244 height 15
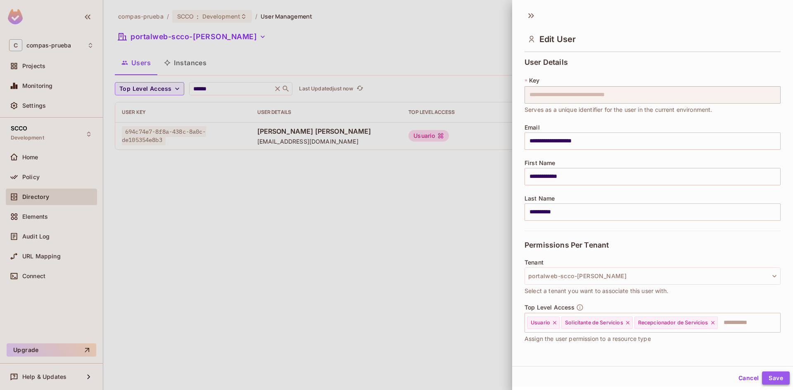
click at [769, 377] on button "Save" at bounding box center [776, 378] width 28 height 13
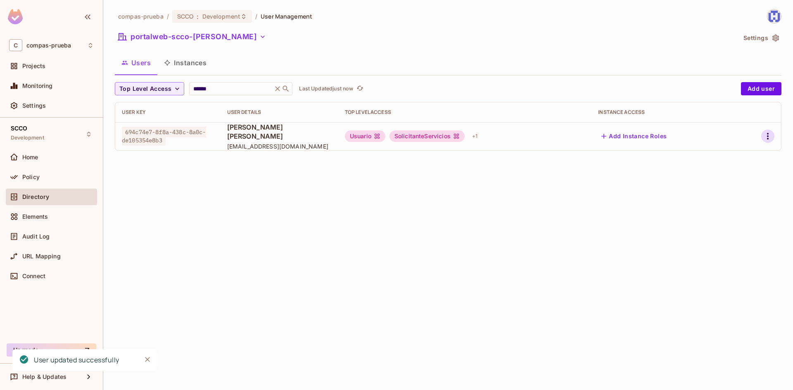
click at [768, 133] on icon "button" at bounding box center [768, 136] width 10 height 10
click at [737, 151] on li "Edit" at bounding box center [732, 155] width 73 height 18
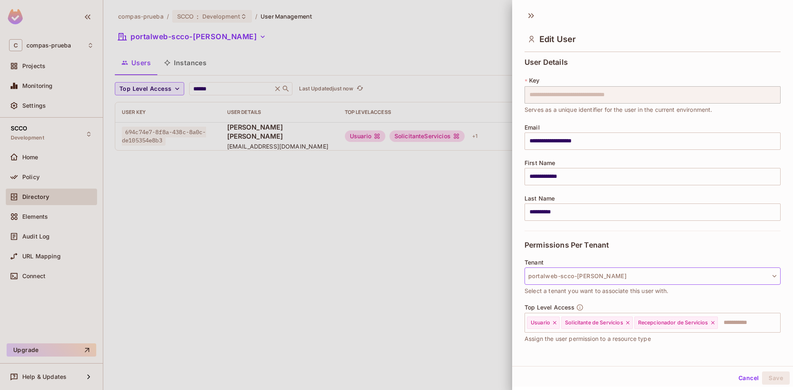
click at [626, 274] on button "portalweb-scco-[PERSON_NAME]" at bounding box center [653, 276] width 256 height 17
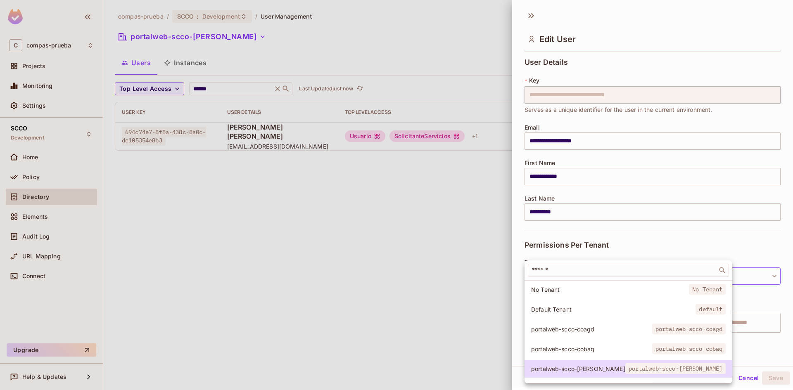
click at [652, 328] on span "portalweb-scco-coagd" at bounding box center [689, 329] width 74 height 11
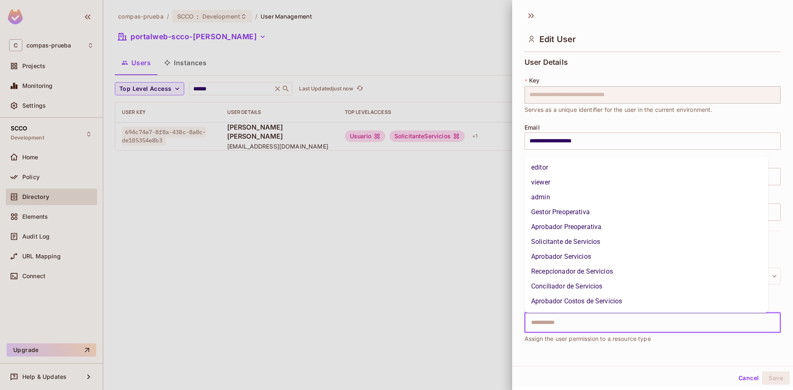
click at [595, 320] on input "text" at bounding box center [645, 323] width 238 height 17
type input "***"
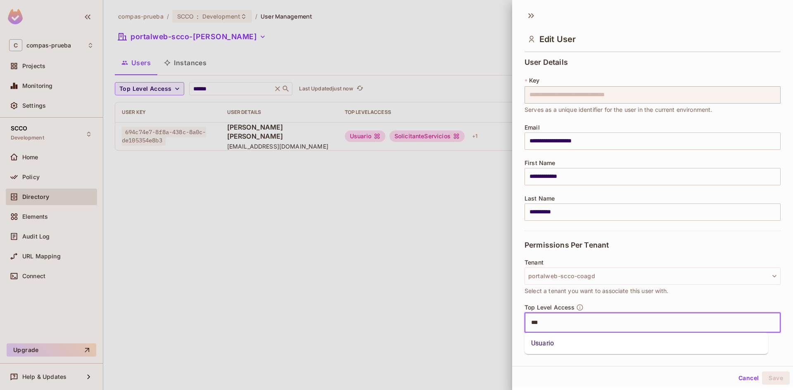
click at [593, 346] on li "Usuario" at bounding box center [647, 343] width 244 height 15
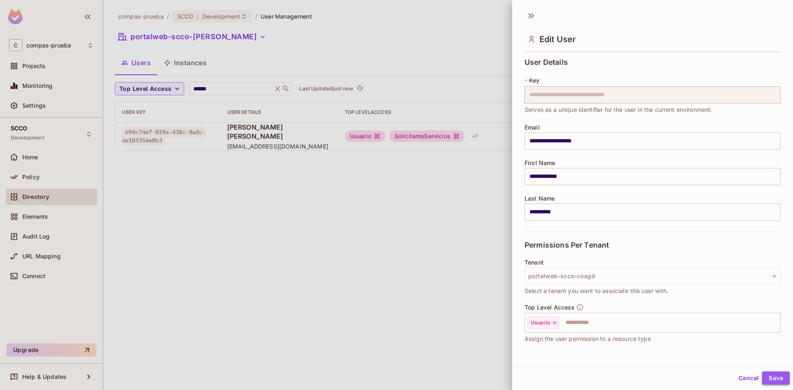
click at [767, 376] on button "Save" at bounding box center [776, 378] width 28 height 13
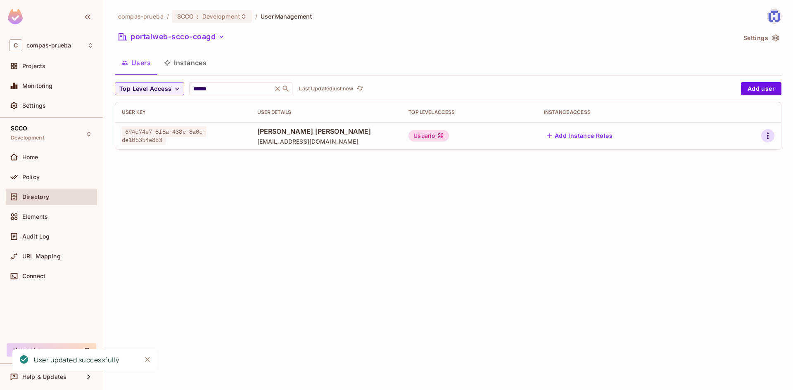
click at [769, 134] on icon "button" at bounding box center [768, 136] width 10 height 10
click at [720, 157] on div "Edit" at bounding box center [724, 155] width 11 height 8
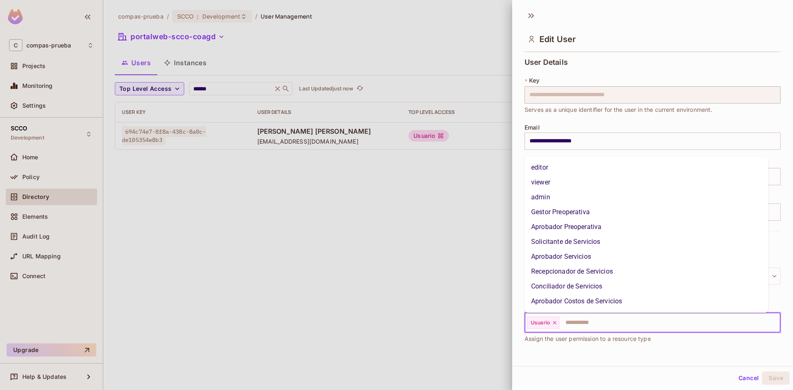
click at [588, 319] on input "text" at bounding box center [663, 323] width 204 height 17
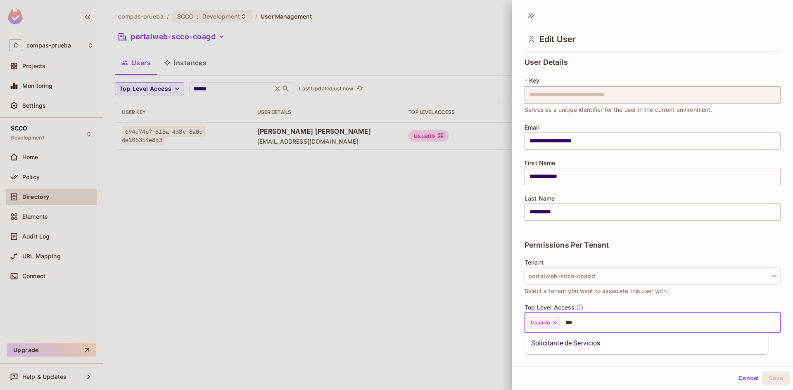
type input "****"
click at [590, 338] on li "Solicitante de Servicios" at bounding box center [647, 343] width 244 height 15
type input "***"
drag, startPoint x: 616, startPoint y: 344, endPoint x: 665, endPoint y: 344, distance: 48.8
click at [616, 344] on li "Recepcionador de Servicios" at bounding box center [647, 343] width 244 height 15
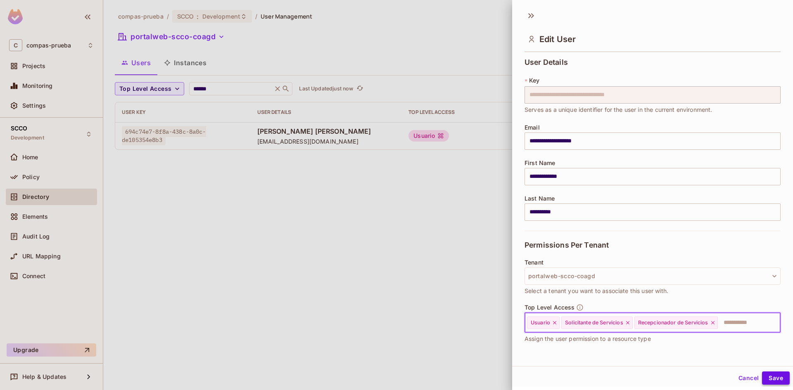
click at [765, 377] on button "Save" at bounding box center [776, 378] width 28 height 13
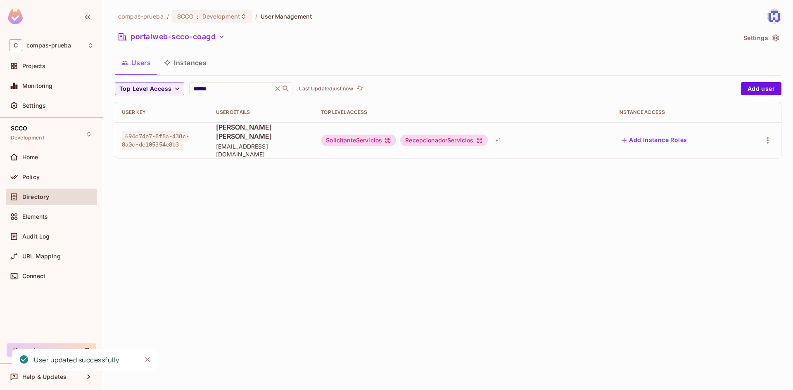
drag, startPoint x: 223, startPoint y: 91, endPoint x: 163, endPoint y: 81, distance: 60.7
click at [163, 81] on div "compas-prueba / SCCO : Development / User Management portalweb-scco-coagd Setti…" at bounding box center [448, 87] width 667 height 156
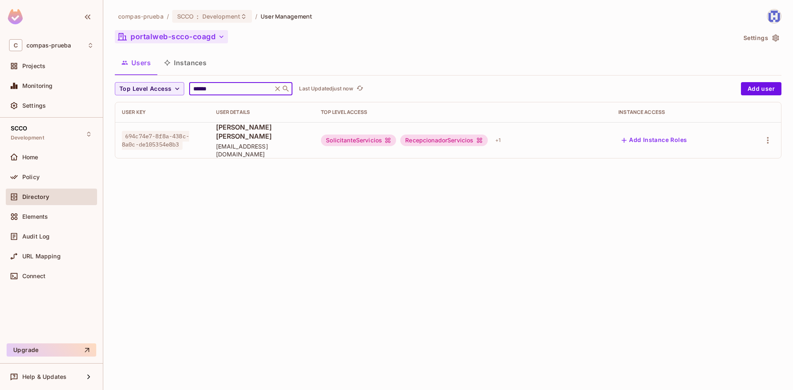
click at [209, 40] on button "portalweb-scco-coagd" at bounding box center [171, 36] width 113 height 13
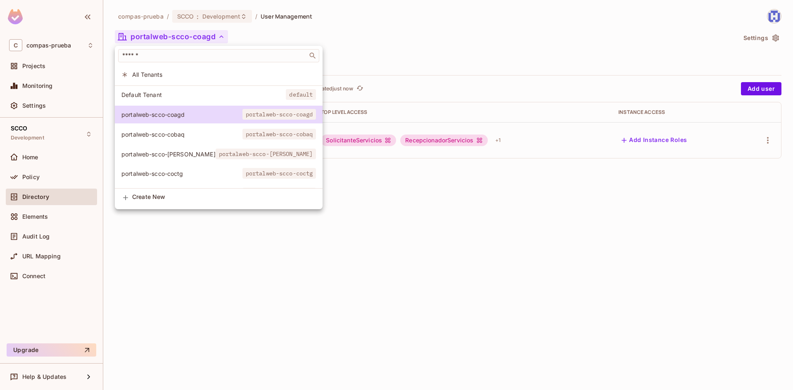
click at [190, 74] on span "All Tenants" at bounding box center [224, 75] width 184 height 8
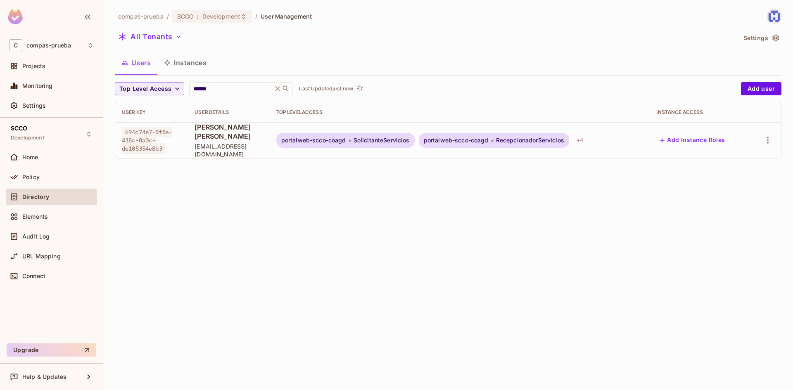
drag, startPoint x: 217, startPoint y: 93, endPoint x: 179, endPoint y: 75, distance: 42.1
click at [179, 76] on div "compas-prueba / SCCO : Development / User Management All Tenants Settings Users…" at bounding box center [448, 87] width 667 height 156
drag, startPoint x: 248, startPoint y: 86, endPoint x: 138, endPoint y: 85, distance: 110.3
click at [138, 85] on div "Top Level Access ****** ​ Last Updated just now" at bounding box center [426, 88] width 622 height 13
paste input "**"
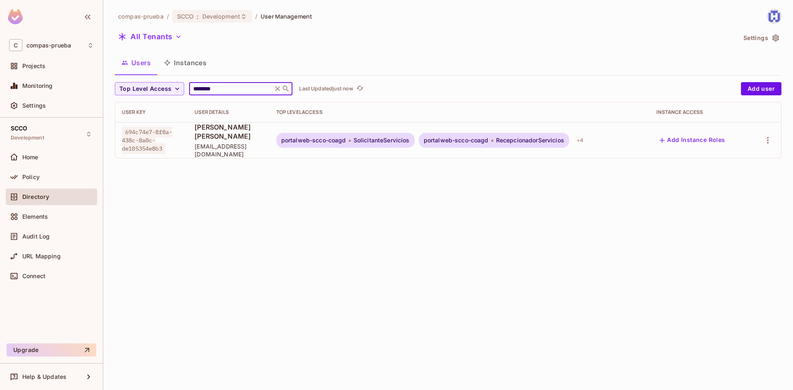
type input "********"
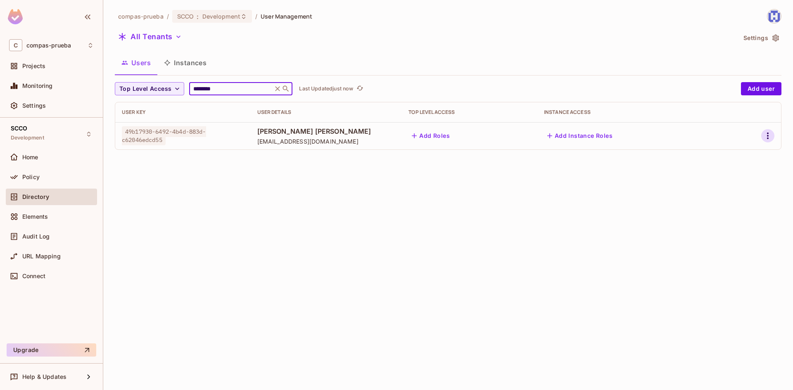
click at [766, 133] on icon "button" at bounding box center [768, 136] width 10 height 10
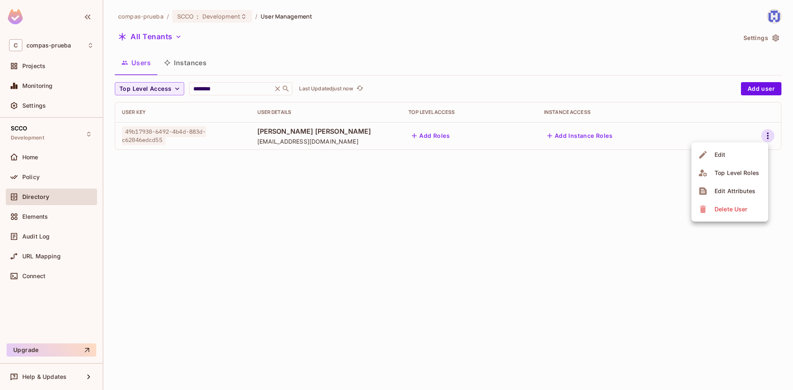
drag, startPoint x: 733, startPoint y: 155, endPoint x: 733, endPoint y: 162, distance: 7.4
click at [733, 155] on li "Edit" at bounding box center [730, 155] width 77 height 18
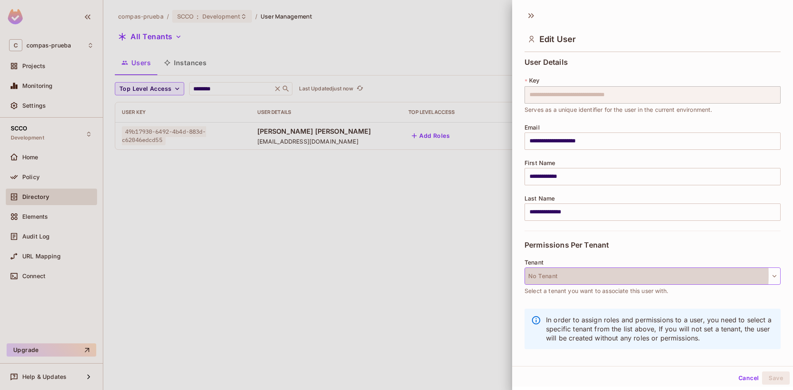
click at [605, 276] on button "No Tenant" at bounding box center [653, 276] width 256 height 17
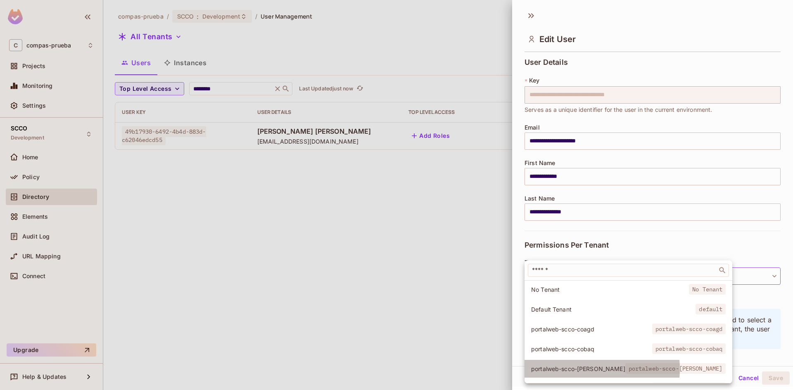
click at [571, 369] on span "portalweb-scco-[PERSON_NAME]" at bounding box center [578, 369] width 94 height 8
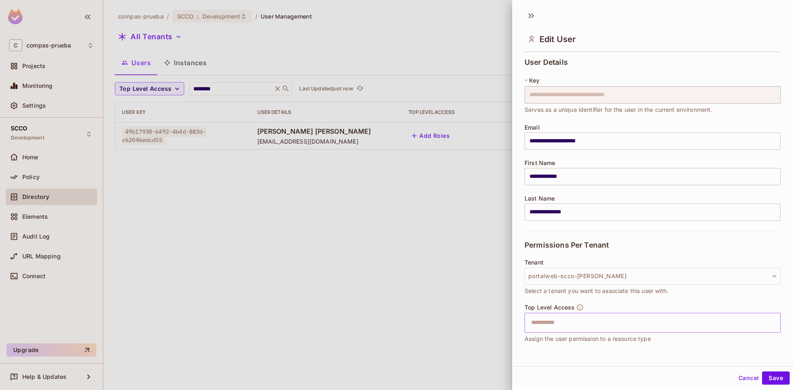
click at [571, 320] on input "text" at bounding box center [645, 323] width 238 height 17
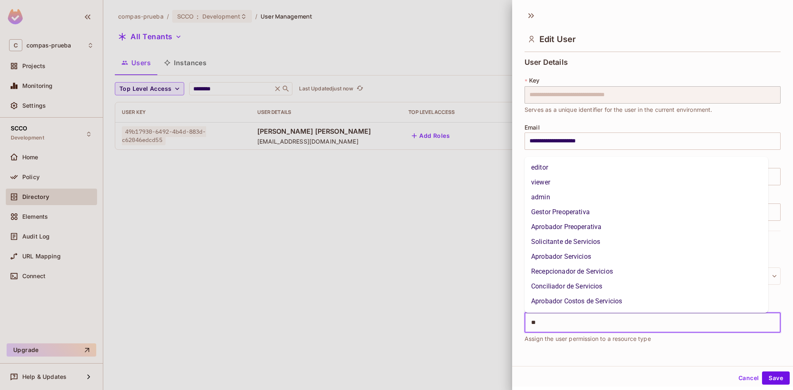
type input "***"
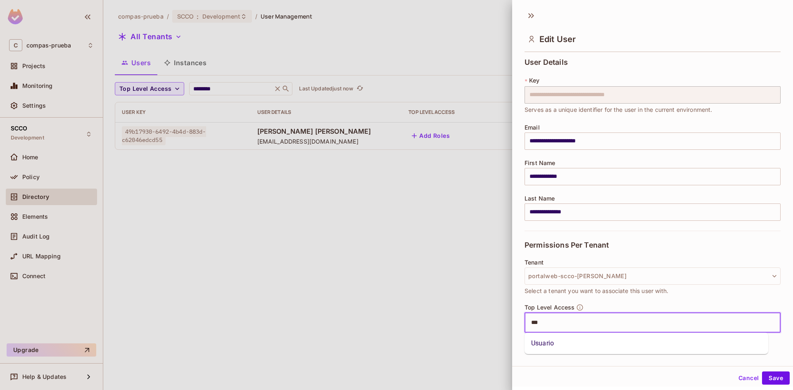
click at [582, 343] on li "Usuario" at bounding box center [647, 343] width 244 height 15
click at [774, 380] on button "Save" at bounding box center [776, 378] width 28 height 13
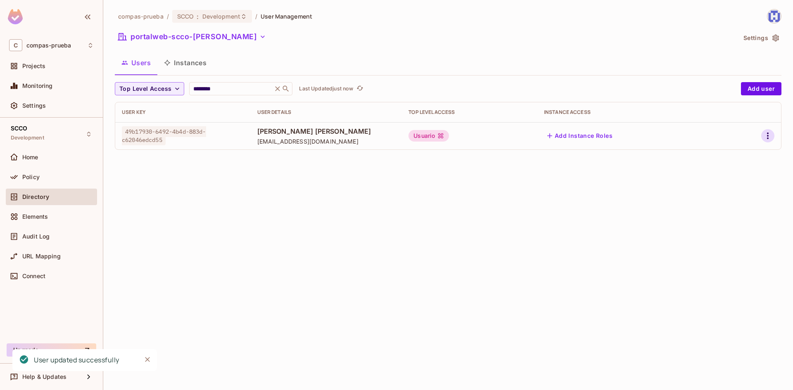
click at [765, 137] on icon "button" at bounding box center [768, 136] width 10 height 10
click at [739, 152] on li "Edit" at bounding box center [732, 155] width 73 height 18
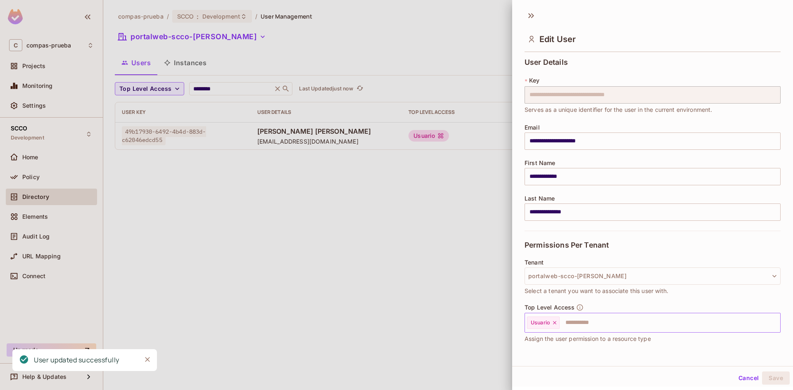
click at [592, 325] on input "text" at bounding box center [663, 323] width 204 height 17
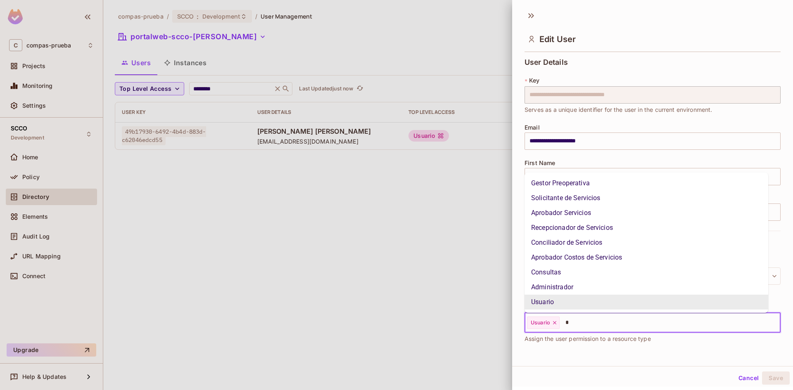
type input "**"
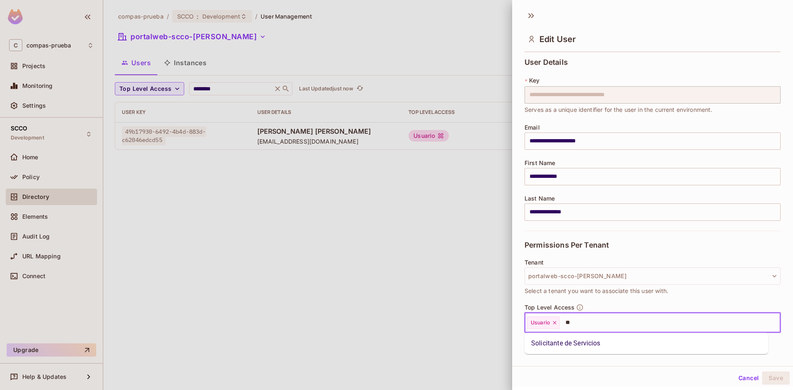
click at [596, 342] on li "Solicitante de Servicios" at bounding box center [647, 343] width 244 height 15
click at [654, 319] on input "text" at bounding box center [699, 323] width 131 height 17
type input "****"
click at [567, 359] on li "Aprobador Servicios" at bounding box center [647, 358] width 244 height 15
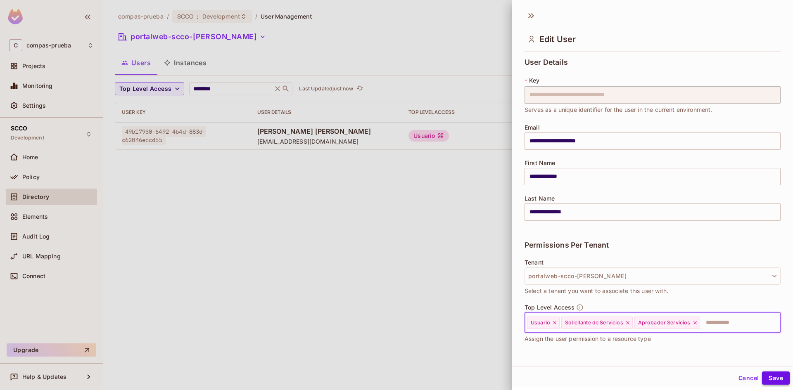
click at [767, 377] on button "Save" at bounding box center [776, 378] width 28 height 13
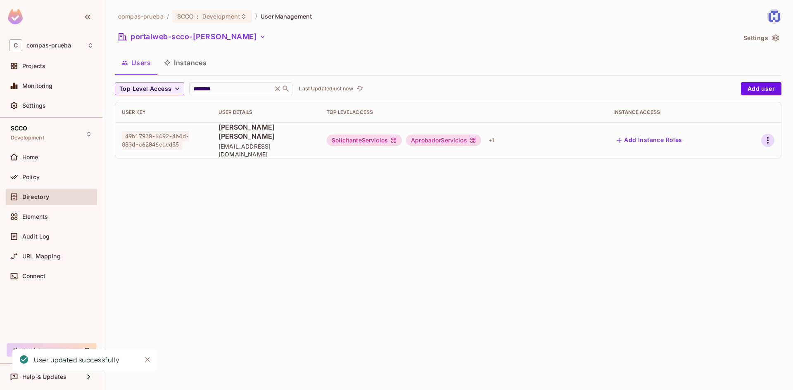
click at [769, 136] on icon "button" at bounding box center [768, 141] width 10 height 10
click at [743, 155] on li "Edit" at bounding box center [732, 155] width 73 height 18
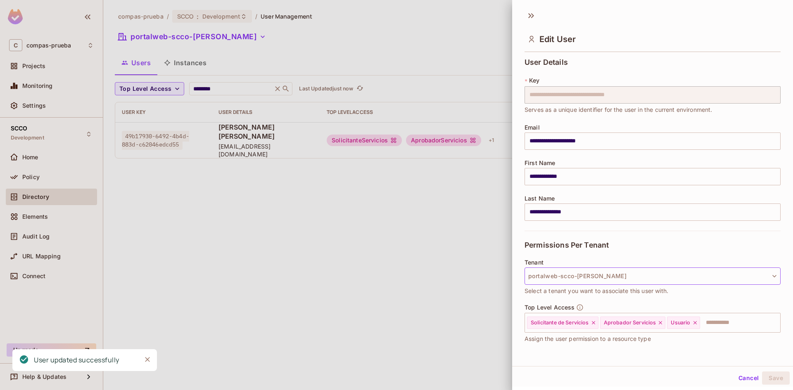
click at [647, 281] on button "portalweb-scco-[PERSON_NAME]" at bounding box center [653, 276] width 256 height 17
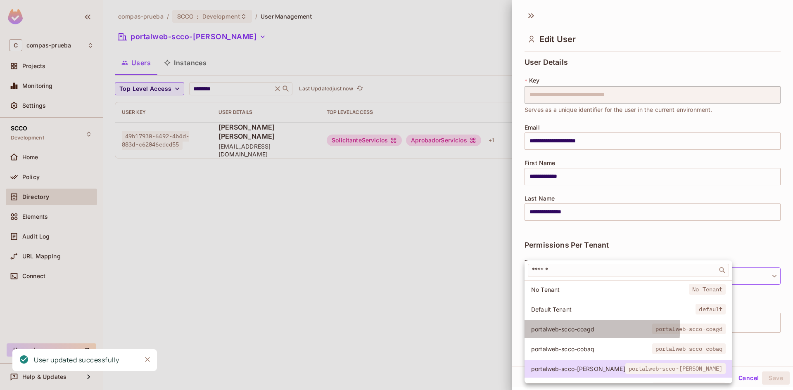
click at [652, 328] on span "portalweb-scco-coagd" at bounding box center [689, 329] width 74 height 11
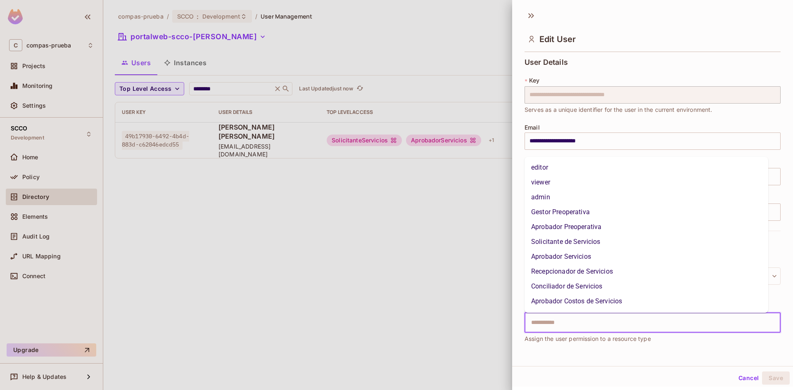
click at [635, 324] on input "text" at bounding box center [645, 323] width 238 height 17
type input "***"
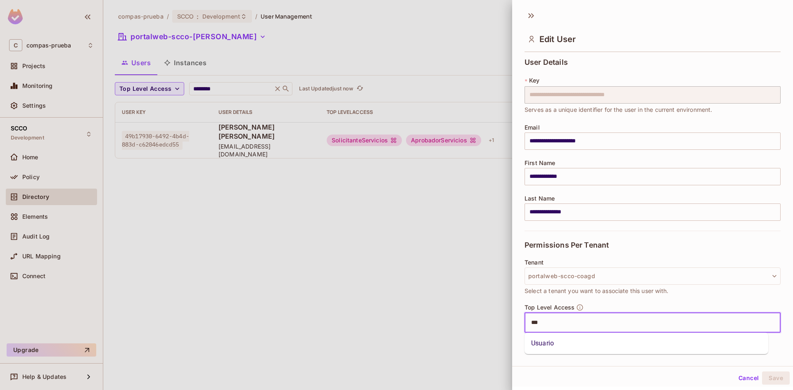
click at [642, 351] on li "Usuario" at bounding box center [647, 343] width 244 height 15
click at [772, 379] on button "Save" at bounding box center [776, 378] width 28 height 13
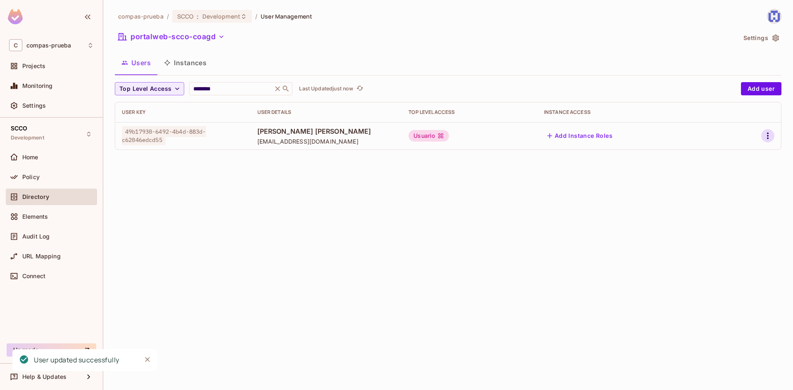
click at [769, 134] on icon "button" at bounding box center [768, 136] width 10 height 10
click at [749, 149] on li "Edit" at bounding box center [732, 155] width 73 height 18
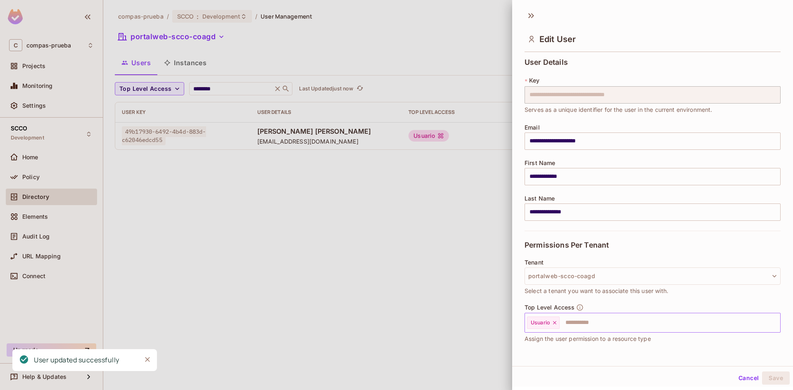
click at [576, 325] on input "text" at bounding box center [663, 323] width 204 height 17
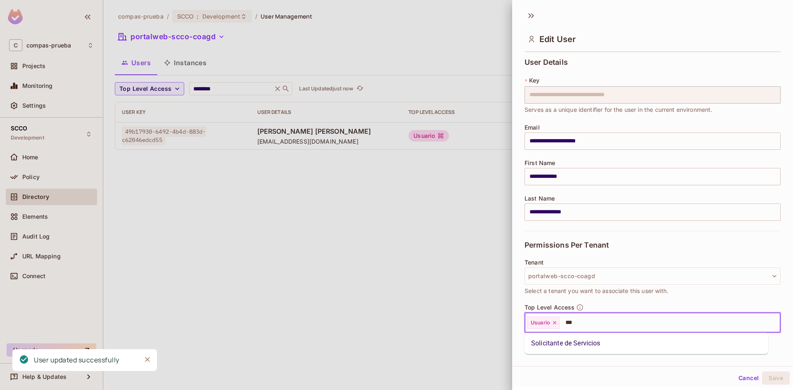
type input "****"
click at [585, 337] on li "Solicitante de Servicios" at bounding box center [647, 343] width 244 height 15
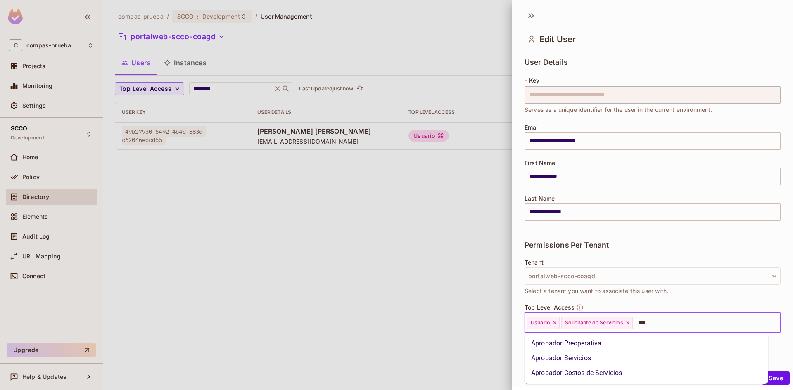
type input "****"
click at [630, 359] on li "Aprobador Servicios" at bounding box center [647, 358] width 244 height 15
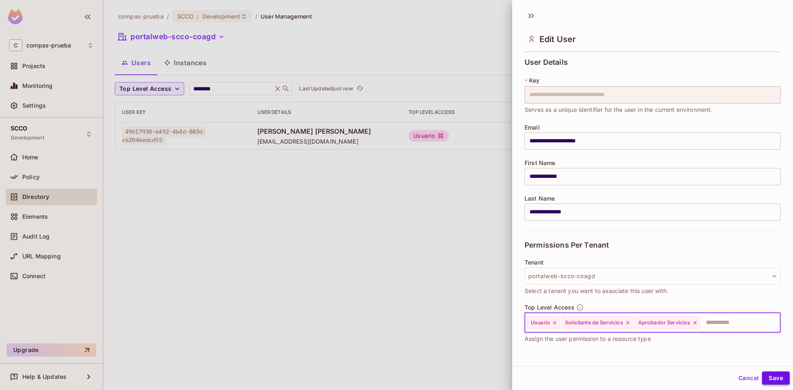
click at [777, 378] on button "Save" at bounding box center [776, 378] width 28 height 13
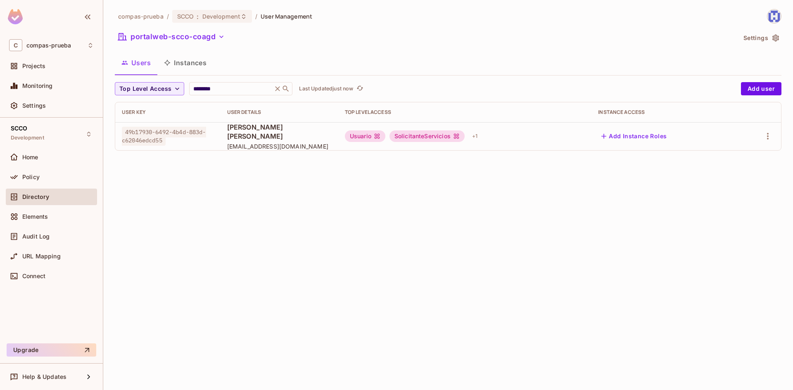
drag, startPoint x: 493, startPoint y: 344, endPoint x: 491, endPoint y: 372, distance: 28.6
click at [493, 344] on div "compas-prueba / SCCO : Development / User Management portalweb-scco-coagd Setti…" at bounding box center [448, 195] width 690 height 390
click at [181, 37] on button "portalweb-scco-coagd" at bounding box center [171, 36] width 113 height 13
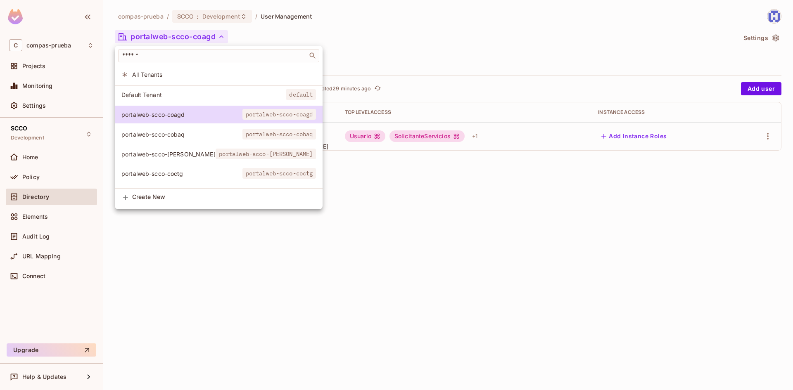
drag, startPoint x: 171, startPoint y: 79, endPoint x: 213, endPoint y: 79, distance: 41.7
click at [171, 78] on li "All Tenants" at bounding box center [219, 75] width 208 height 18
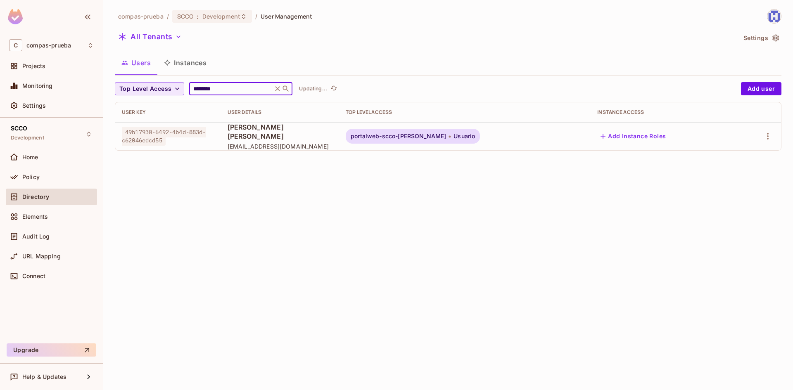
drag, startPoint x: 258, startPoint y: 88, endPoint x: 121, endPoint y: 83, distance: 136.8
click at [122, 83] on div "Top Level Access ******** ​ Updating..." at bounding box center [426, 88] width 622 height 13
paste input "******"
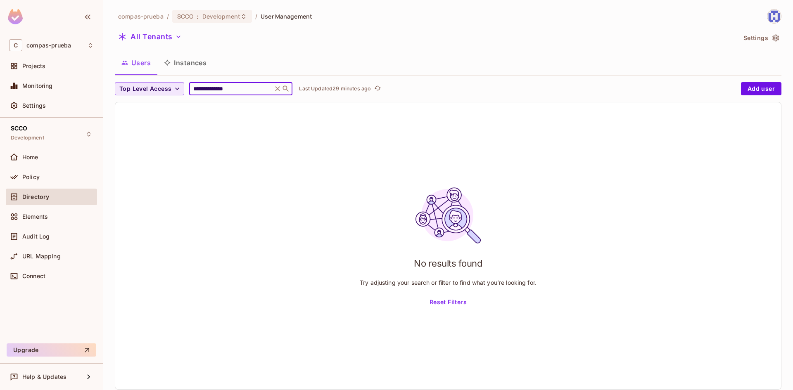
type input "**********"
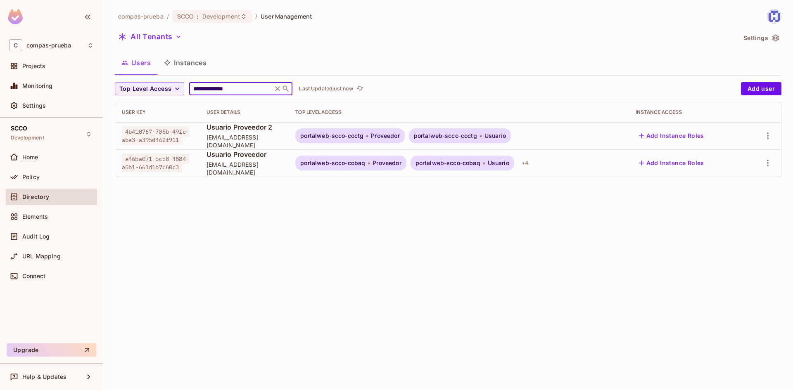
click at [340, 214] on div "**********" at bounding box center [448, 195] width 690 height 390
click at [765, 166] on icon "button" at bounding box center [768, 163] width 10 height 10
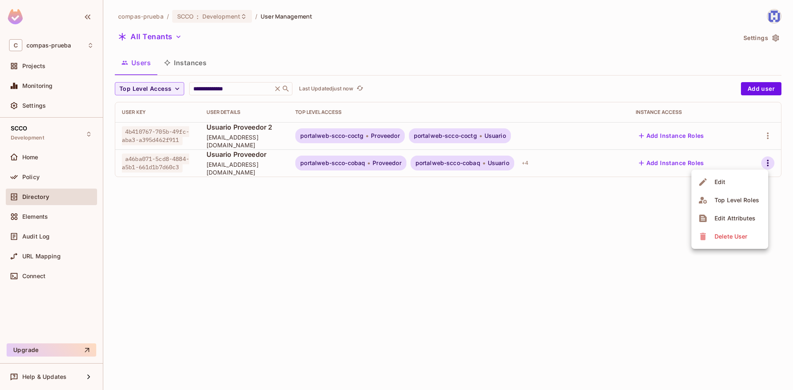
drag, startPoint x: 743, startPoint y: 183, endPoint x: 739, endPoint y: 186, distance: 5.6
click at [743, 183] on li "Edit" at bounding box center [730, 182] width 77 height 18
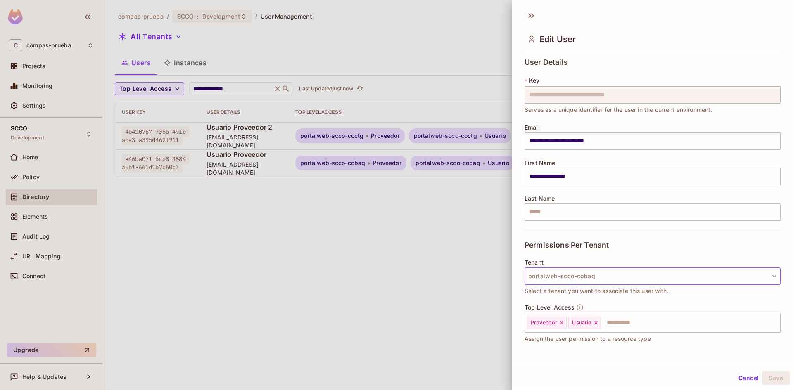
click at [659, 276] on button "portalweb-scco-cobaq" at bounding box center [653, 276] width 256 height 17
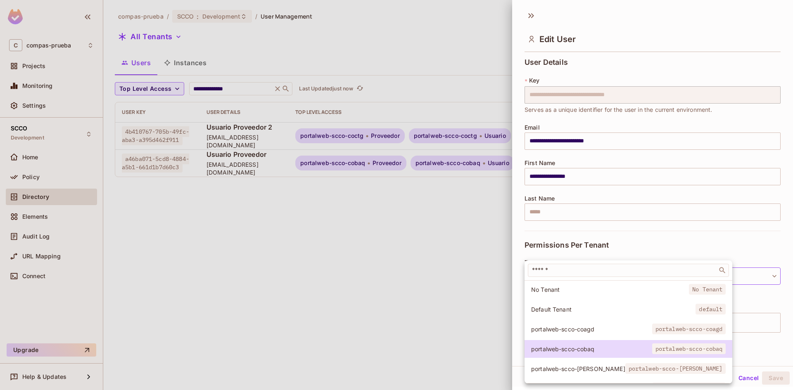
click at [471, 243] on div at bounding box center [396, 195] width 793 height 390
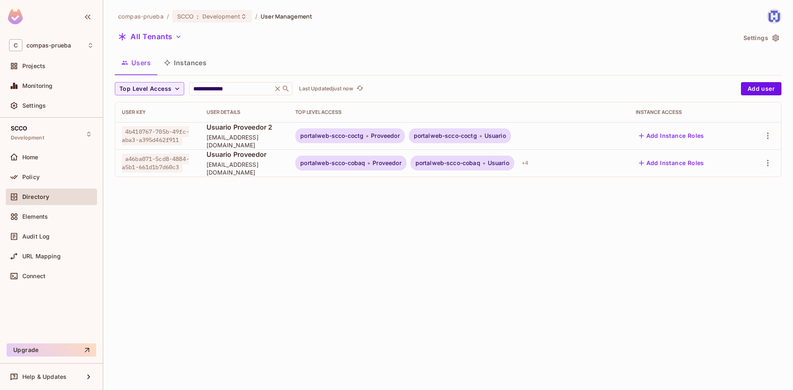
click at [180, 35] on icon "button" at bounding box center [178, 37] width 8 height 8
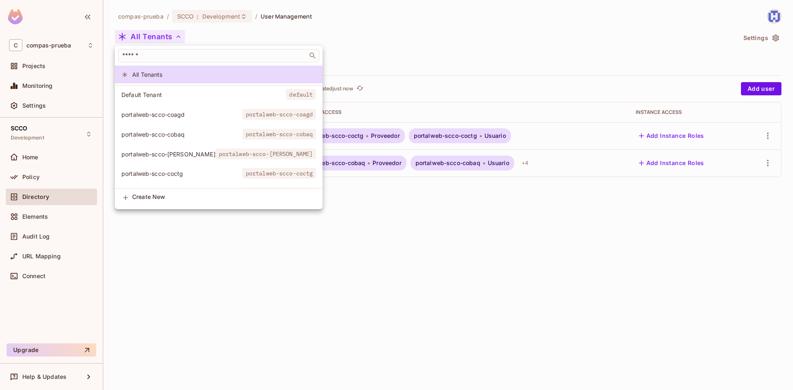
drag, startPoint x: 164, startPoint y: 176, endPoint x: 185, endPoint y: 122, distance: 57.8
click at [164, 175] on span "portalweb-scco-coctg" at bounding box center [181, 174] width 121 height 8
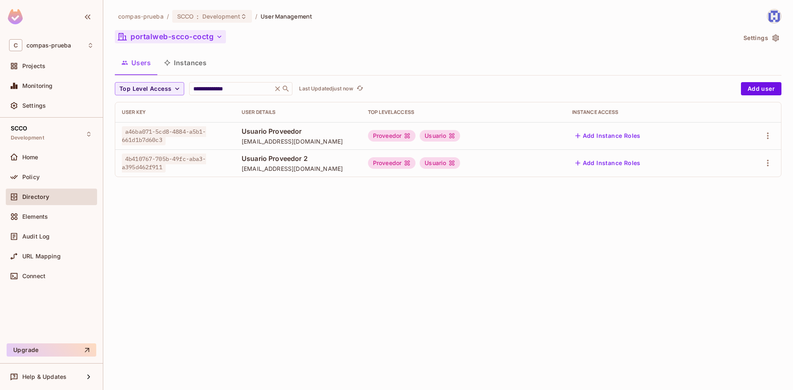
click at [211, 34] on button "portalweb-scco-coctg" at bounding box center [170, 36] width 111 height 13
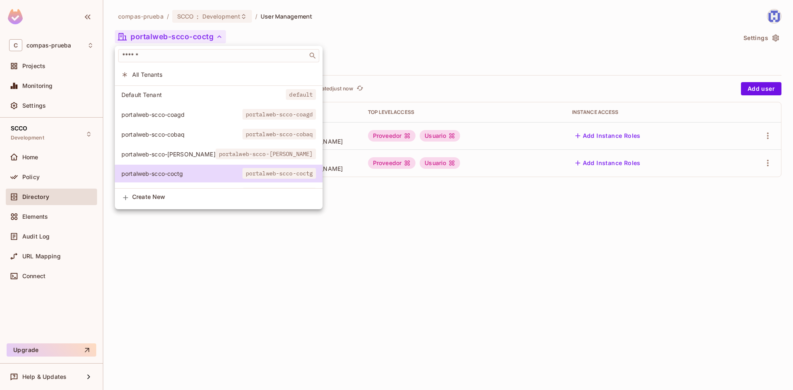
drag, startPoint x: 176, startPoint y: 152, endPoint x: 156, endPoint y: 131, distance: 29.2
click at [157, 133] on div "Default Tenant default portalweb-scco-coagd portalweb-scco-coagd portalweb-scco…" at bounding box center [219, 137] width 208 height 103
click at [156, 131] on span "portalweb-scco-cobaq" at bounding box center [181, 135] width 121 height 8
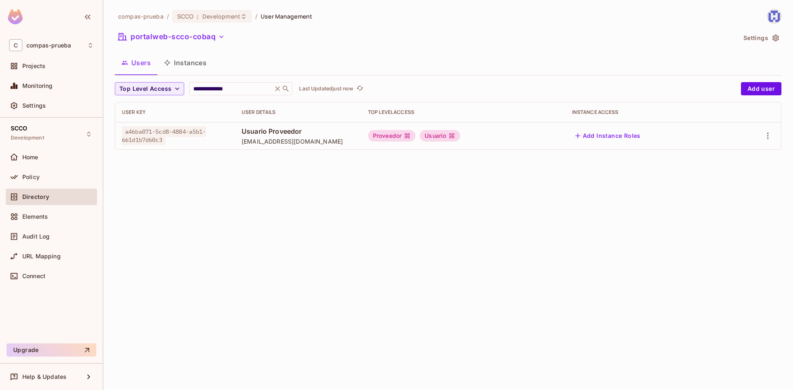
click at [231, 36] on div "portalweb-scco-cobaq" at bounding box center [425, 38] width 621 height 16
click at [225, 36] on icon "button" at bounding box center [221, 37] width 8 height 8
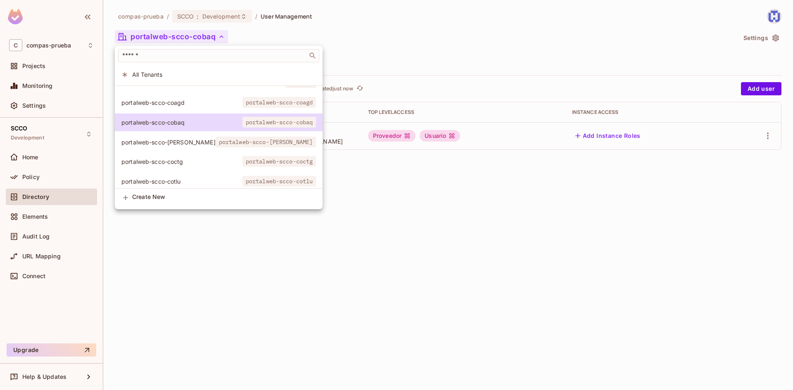
scroll to position [22, 0]
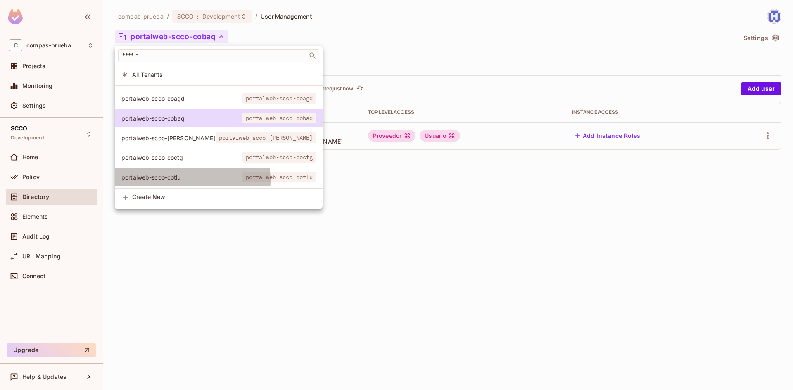
click at [164, 174] on span "portalweb-scco-cotlu" at bounding box center [181, 178] width 121 height 8
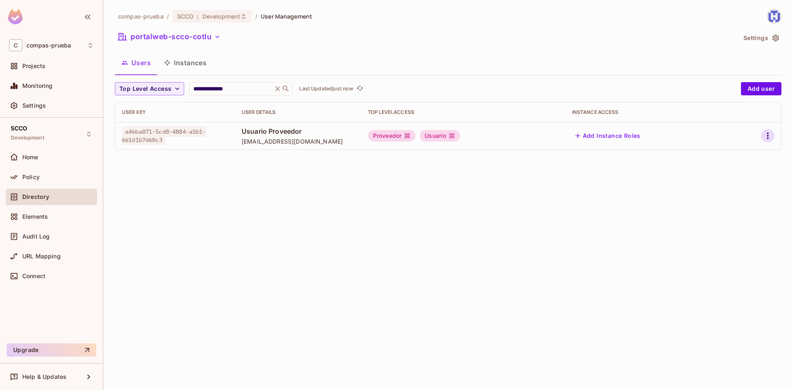
click at [763, 136] on icon "button" at bounding box center [768, 136] width 10 height 10
click at [742, 149] on li "Edit" at bounding box center [732, 155] width 73 height 18
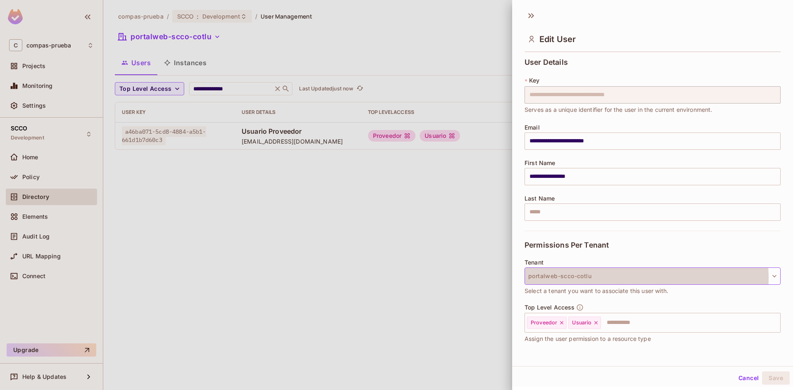
click at [623, 278] on button "portalweb-scco-cotlu" at bounding box center [653, 276] width 256 height 17
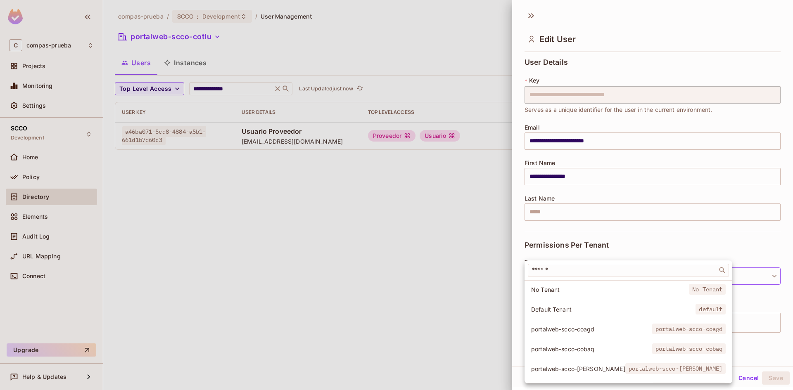
click at [579, 368] on span "portalweb-scco-[PERSON_NAME]" at bounding box center [578, 369] width 94 height 8
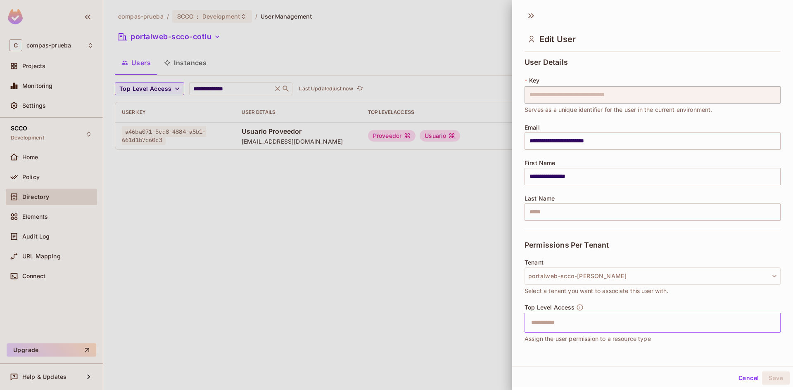
click at [587, 326] on input "text" at bounding box center [645, 323] width 238 height 17
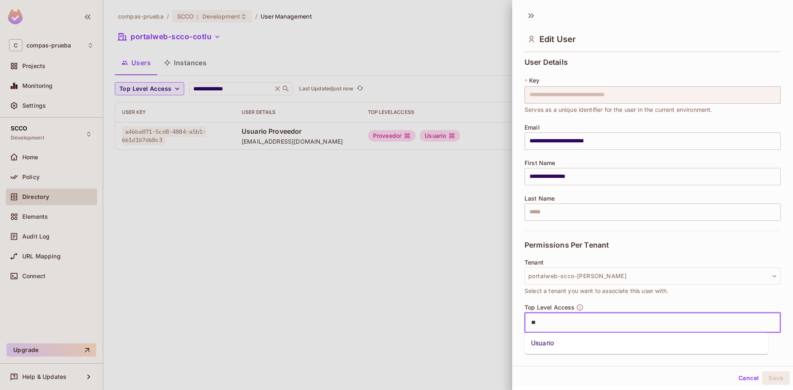
type input "***"
drag, startPoint x: 591, startPoint y: 341, endPoint x: 730, endPoint y: 361, distance: 140.7
click at [595, 343] on li "Usuario" at bounding box center [647, 343] width 244 height 15
click at [766, 374] on button "Save" at bounding box center [776, 378] width 28 height 13
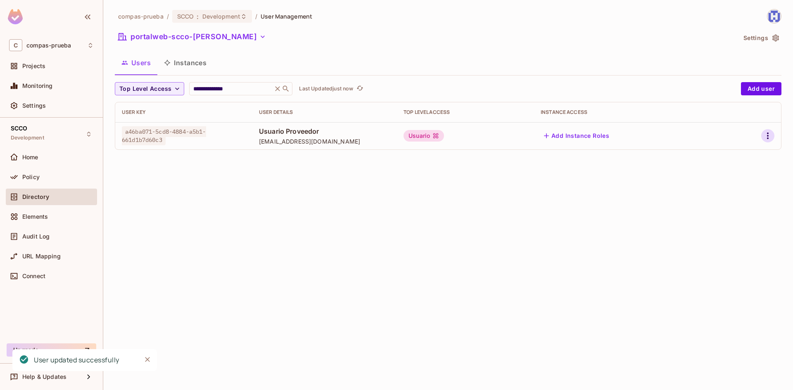
click at [763, 132] on button "button" at bounding box center [767, 135] width 13 height 13
click at [747, 148] on li "Edit" at bounding box center [732, 155] width 73 height 18
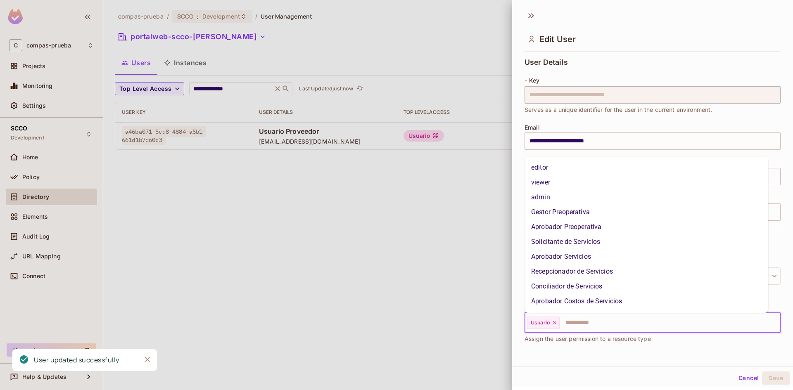
click at [575, 320] on input "text" at bounding box center [663, 323] width 204 height 17
type input "***"
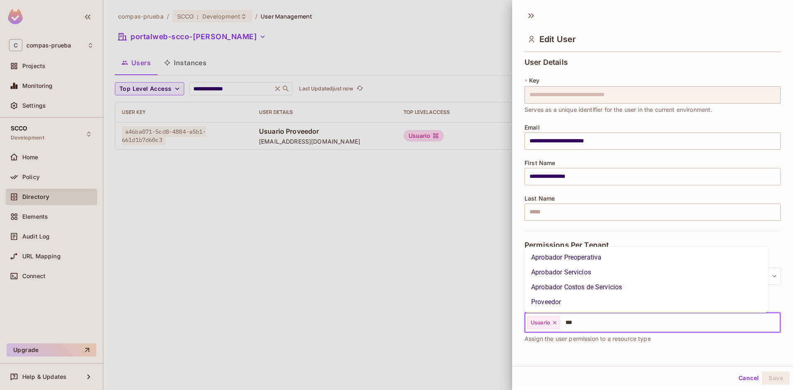
click at [572, 294] on li "Aprobador Costos de Servicios" at bounding box center [647, 287] width 244 height 15
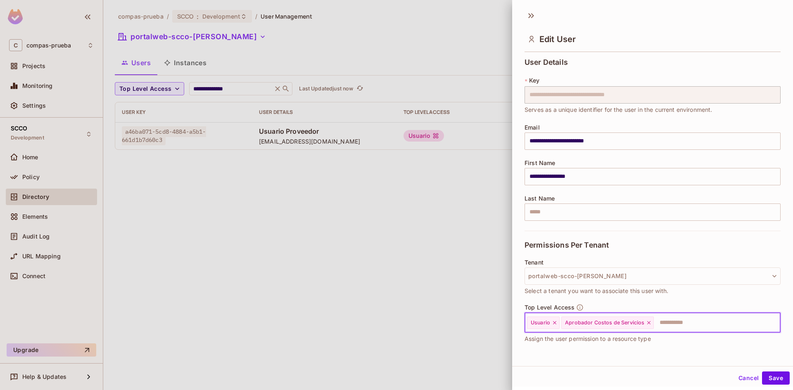
click at [649, 324] on icon at bounding box center [648, 322] width 3 height 3
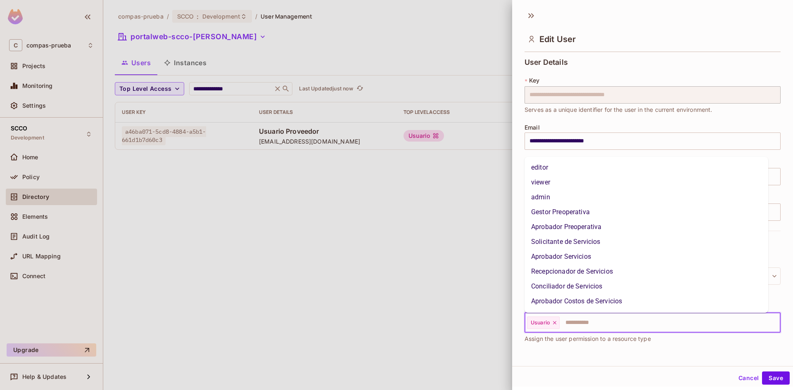
click at [609, 324] on input "text" at bounding box center [663, 323] width 204 height 17
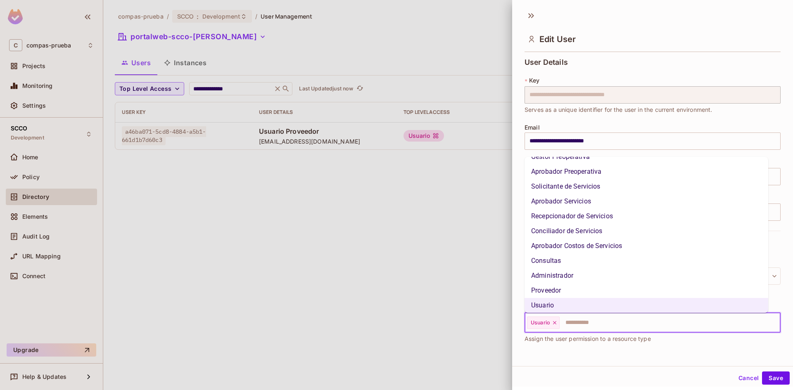
click at [573, 293] on li "Proveedor" at bounding box center [647, 290] width 244 height 15
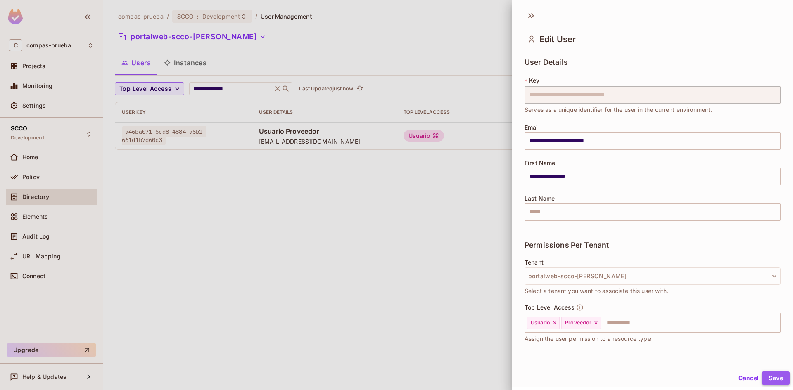
click at [769, 380] on button "Save" at bounding box center [776, 378] width 28 height 13
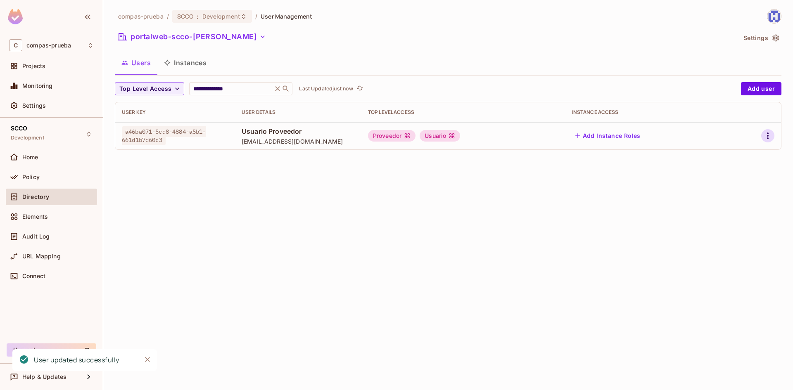
click at [771, 138] on icon "button" at bounding box center [768, 136] width 10 height 10
click at [750, 151] on li "Edit" at bounding box center [732, 155] width 73 height 18
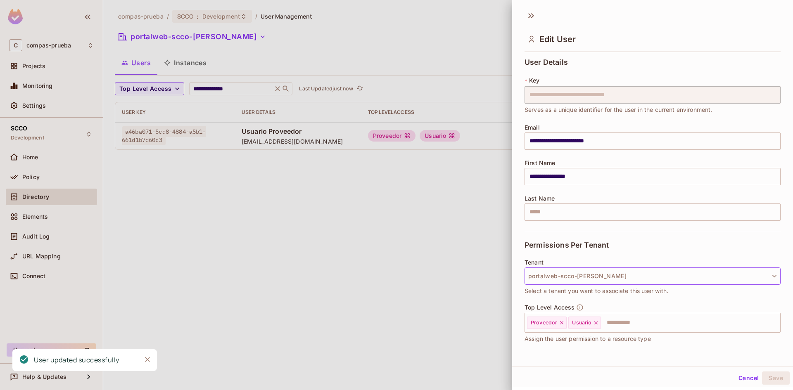
click at [591, 275] on button "portalweb-scco-[PERSON_NAME]" at bounding box center [653, 276] width 256 height 17
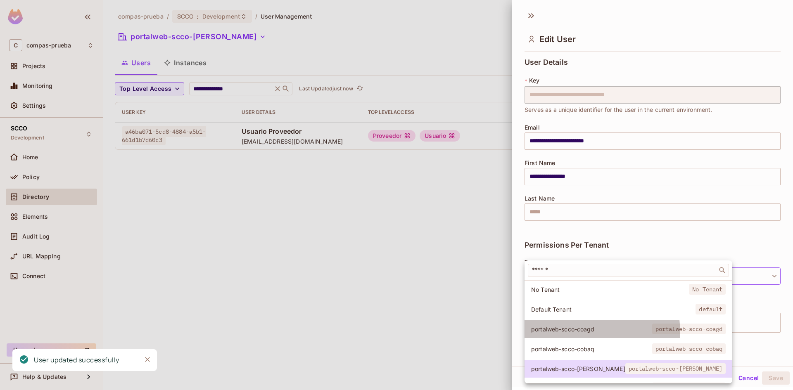
click at [579, 333] on span "portalweb-scco-coagd" at bounding box center [591, 330] width 121 height 8
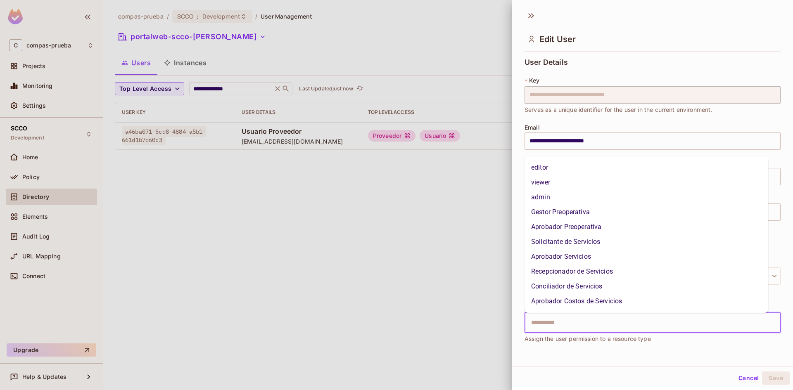
click at [585, 329] on input "text" at bounding box center [645, 323] width 238 height 17
type input "***"
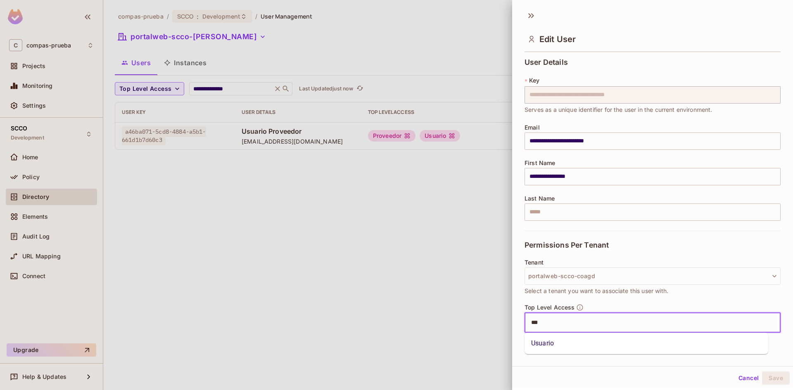
click at [583, 351] on ul "Usuario" at bounding box center [647, 343] width 244 height 21
click at [588, 347] on li "Usuario" at bounding box center [647, 343] width 244 height 15
click at [770, 375] on button "Save" at bounding box center [776, 378] width 28 height 13
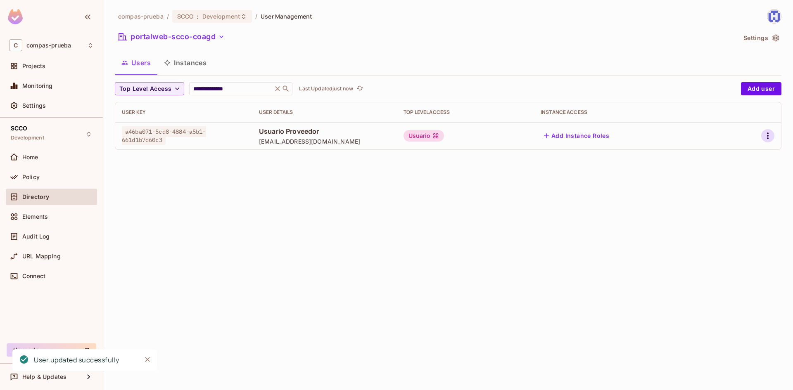
click at [766, 139] on icon "button" at bounding box center [768, 136] width 10 height 10
click at [742, 152] on li "Edit" at bounding box center [732, 155] width 73 height 18
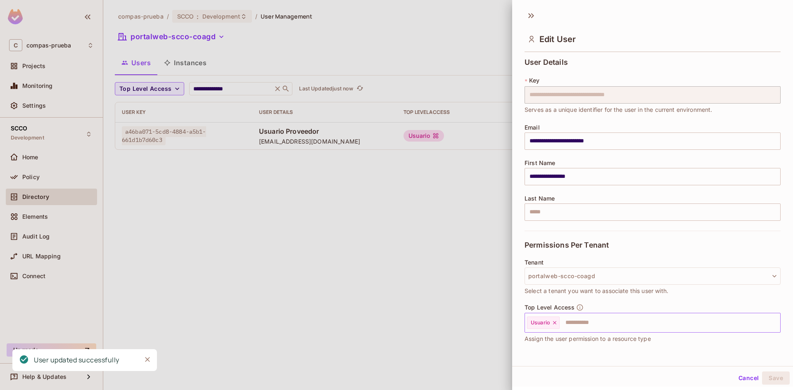
click at [599, 326] on input "text" at bounding box center [663, 323] width 204 height 17
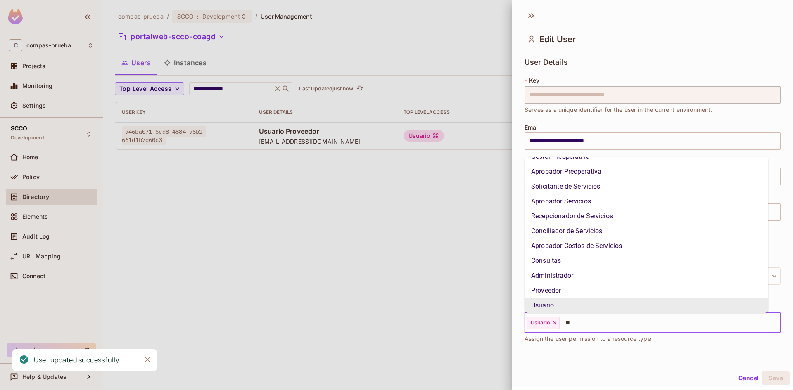
scroll to position [0, 0]
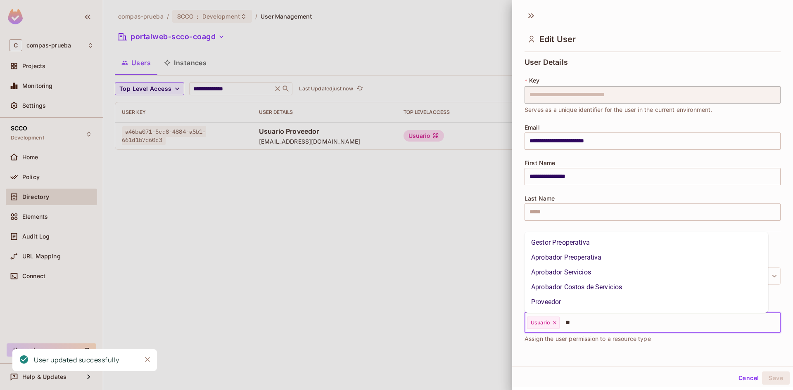
type input "***"
click at [582, 302] on li "Proveedor" at bounding box center [647, 302] width 244 height 15
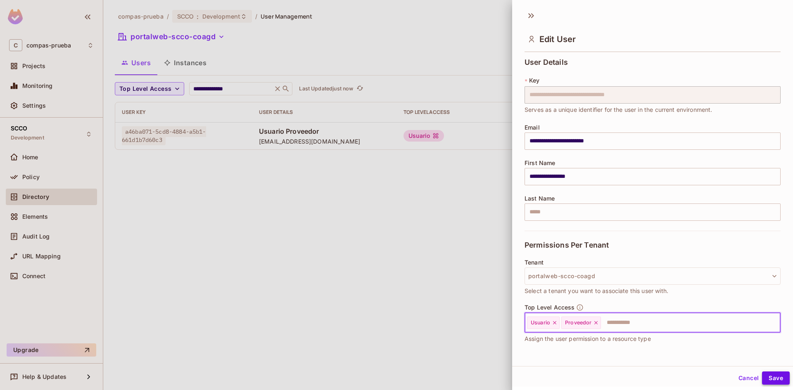
click at [776, 378] on button "Save" at bounding box center [776, 378] width 28 height 13
